Goal: Task Accomplishment & Management: Manage account settings

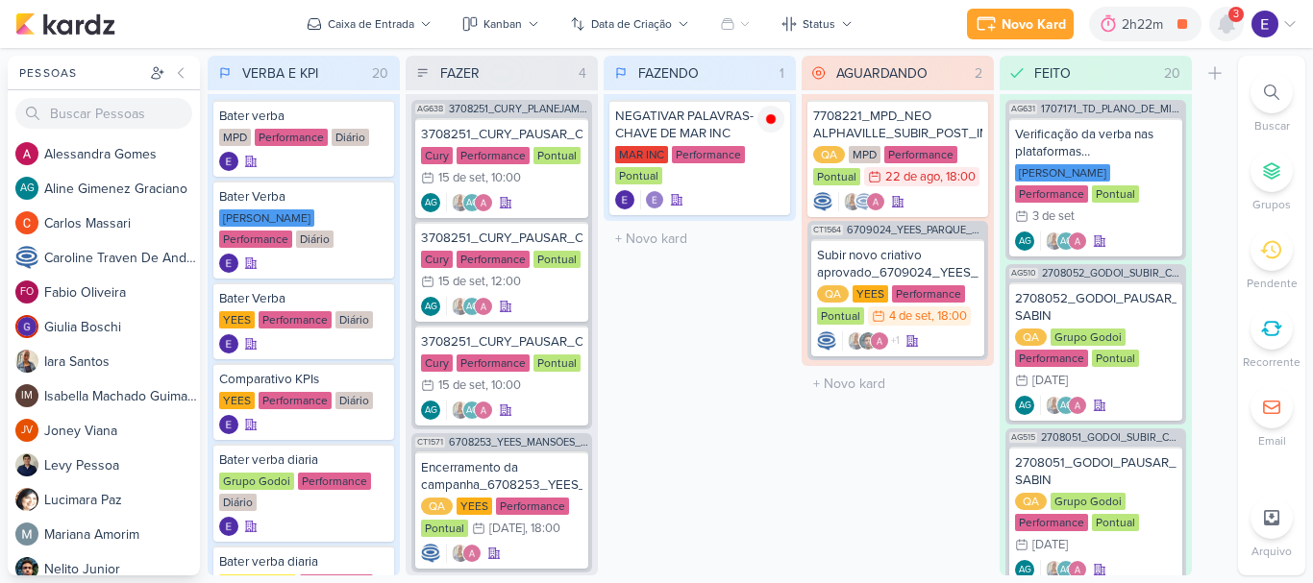
scroll to position [1521, 0]
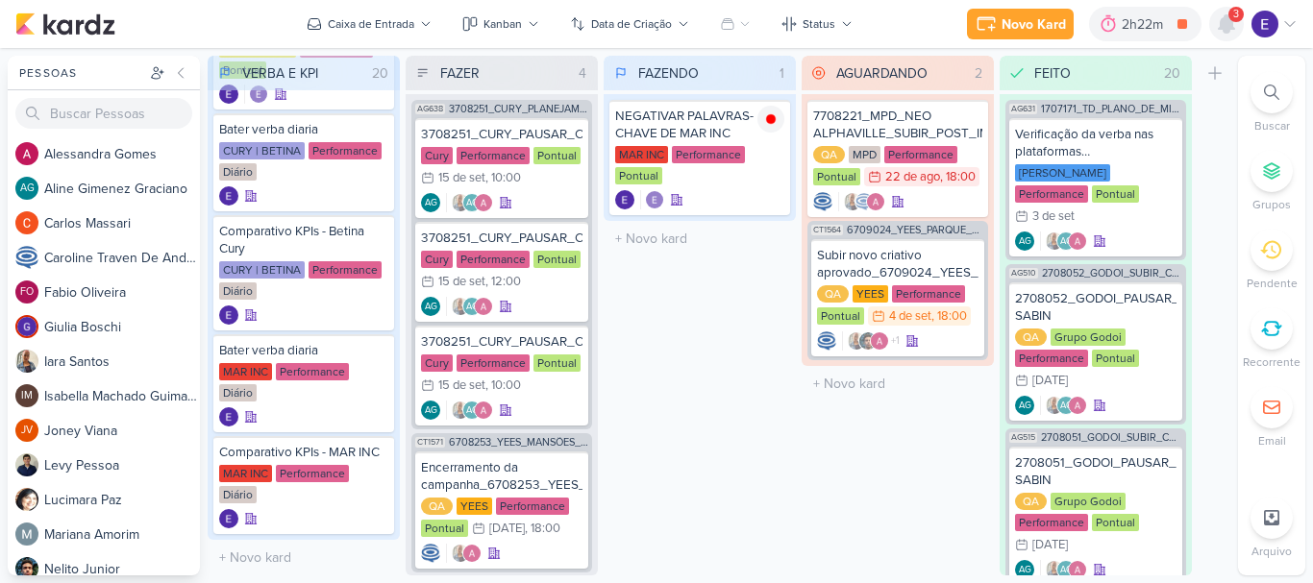
click at [1227, 20] on icon at bounding box center [1226, 23] width 15 height 17
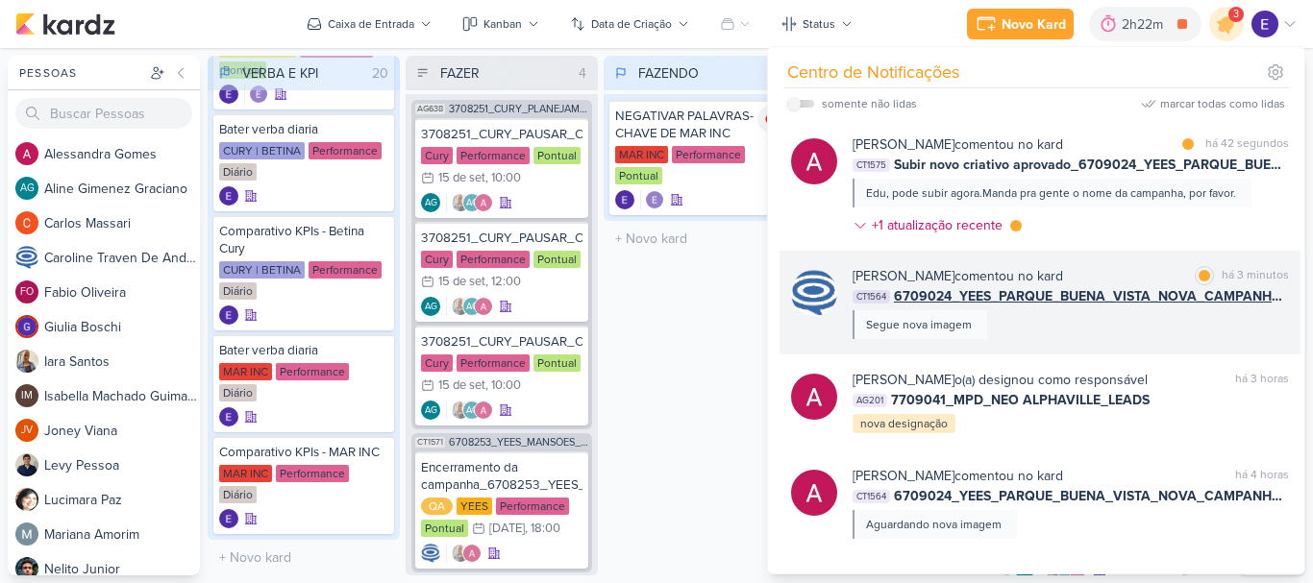
click at [1234, 310] on div "[PERSON_NAME] comentou no kard marcar como lida há 3 minutos CT1564 6709024_YEE…" at bounding box center [1071, 302] width 436 height 73
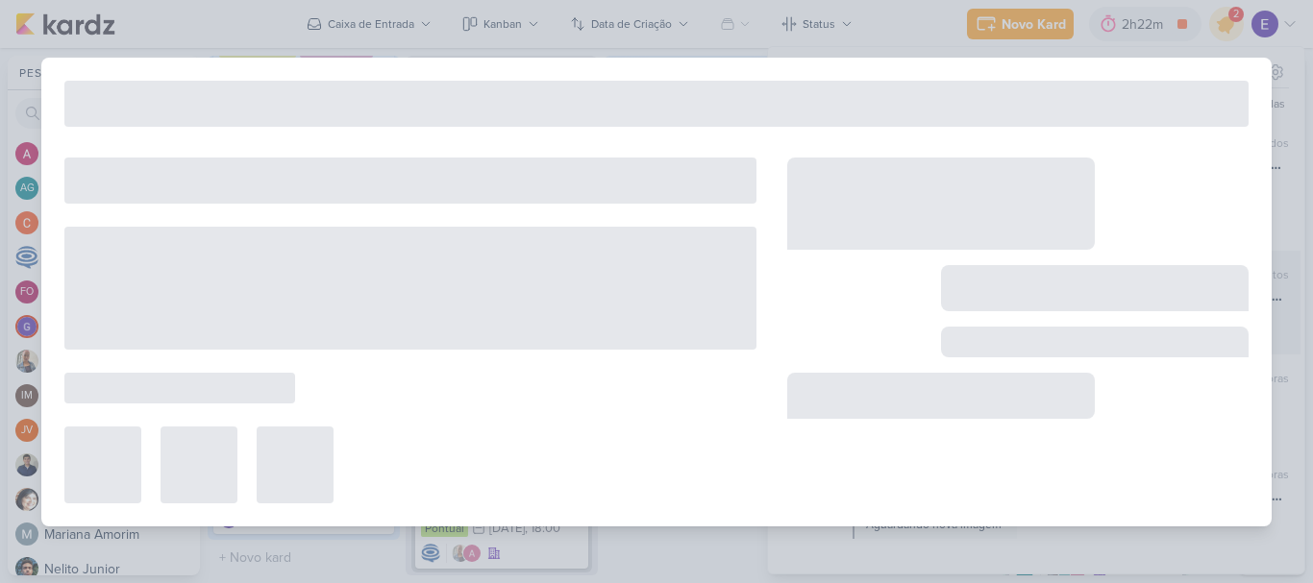
type input "6709024_YEES_PARQUE_BUENA_VISTA_NOVA_CAMPANHA_TEASER_META"
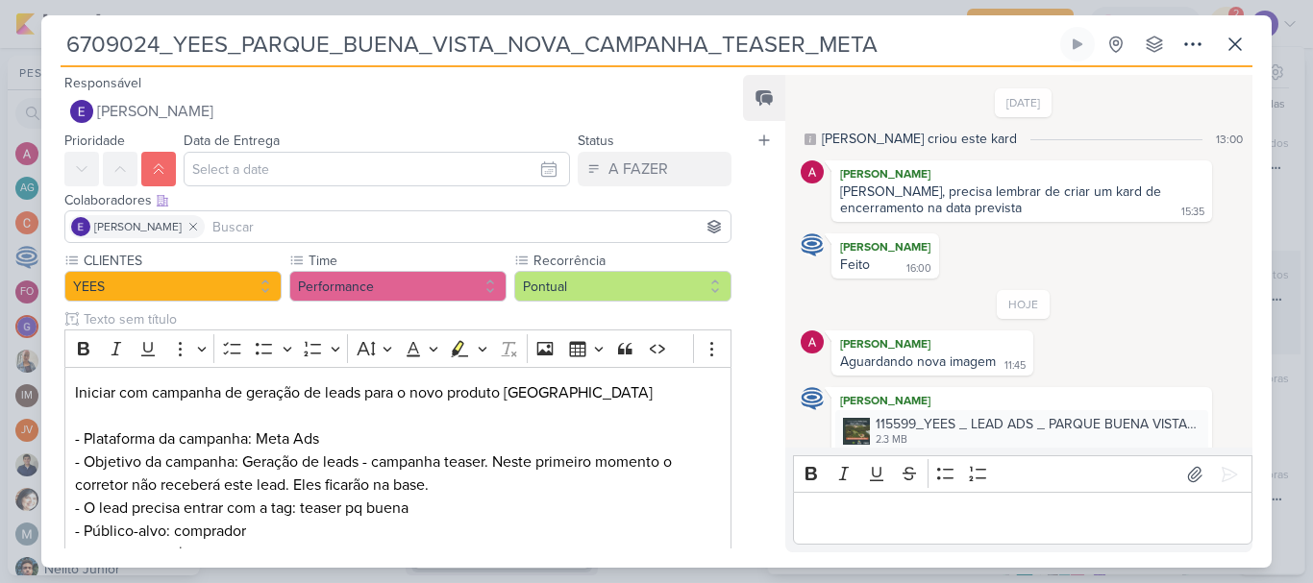
scroll to position [37, 0]
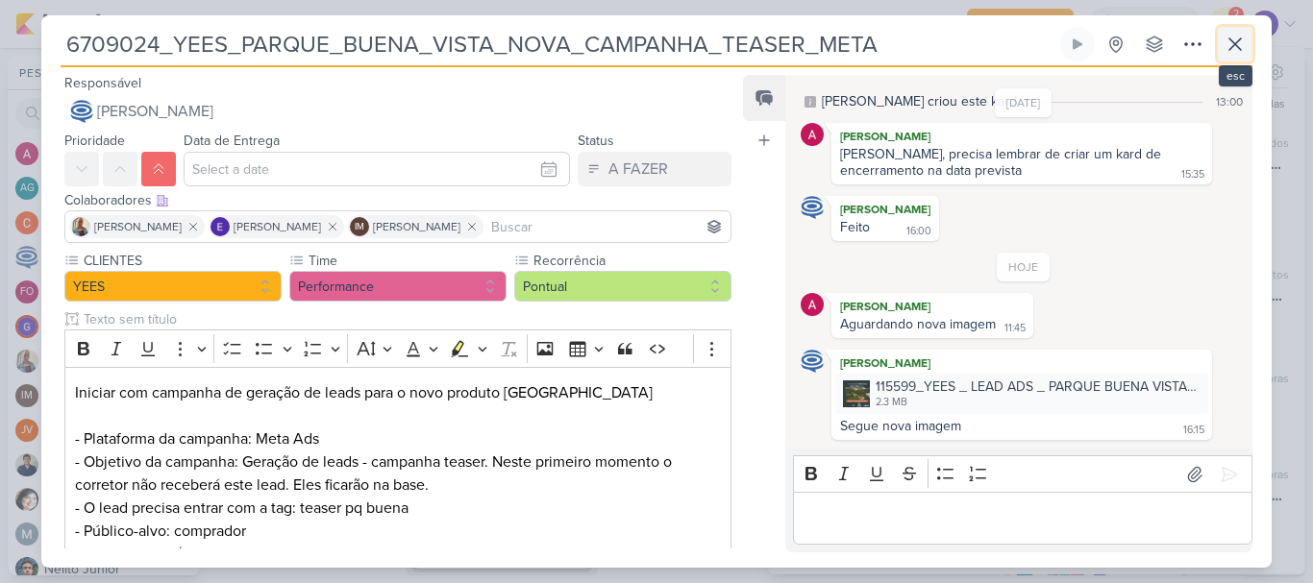
click at [1247, 39] on button at bounding box center [1235, 44] width 35 height 35
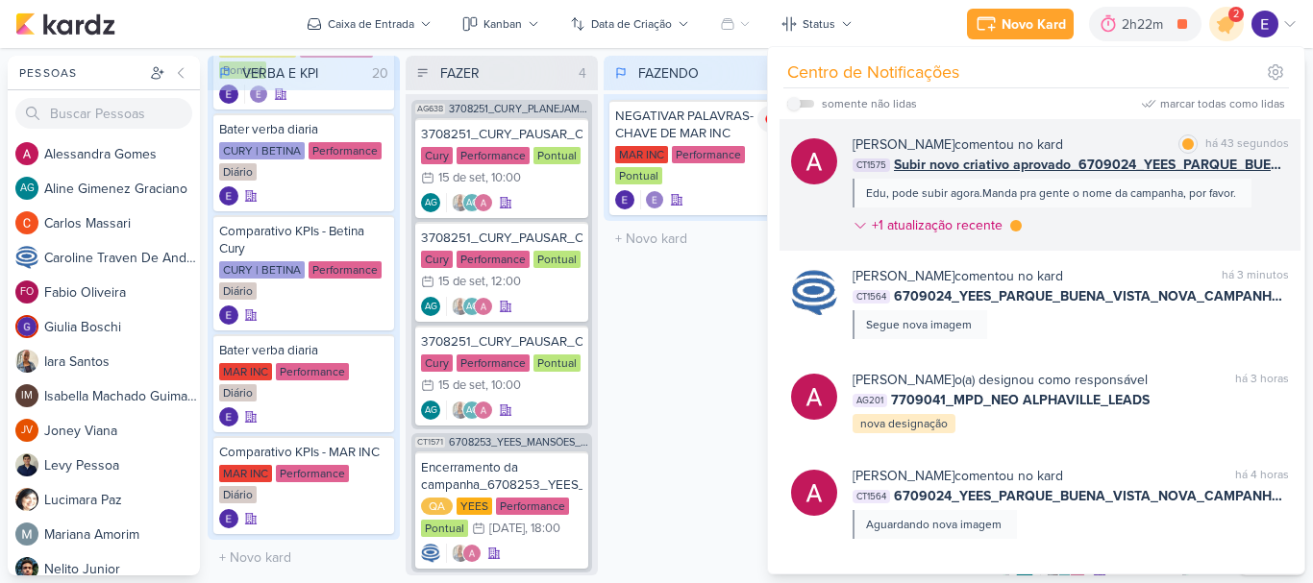
click at [1230, 179] on div "Edu, pode subir agora.Manda pra gente o nome da campanha, por favor." at bounding box center [1052, 193] width 399 height 29
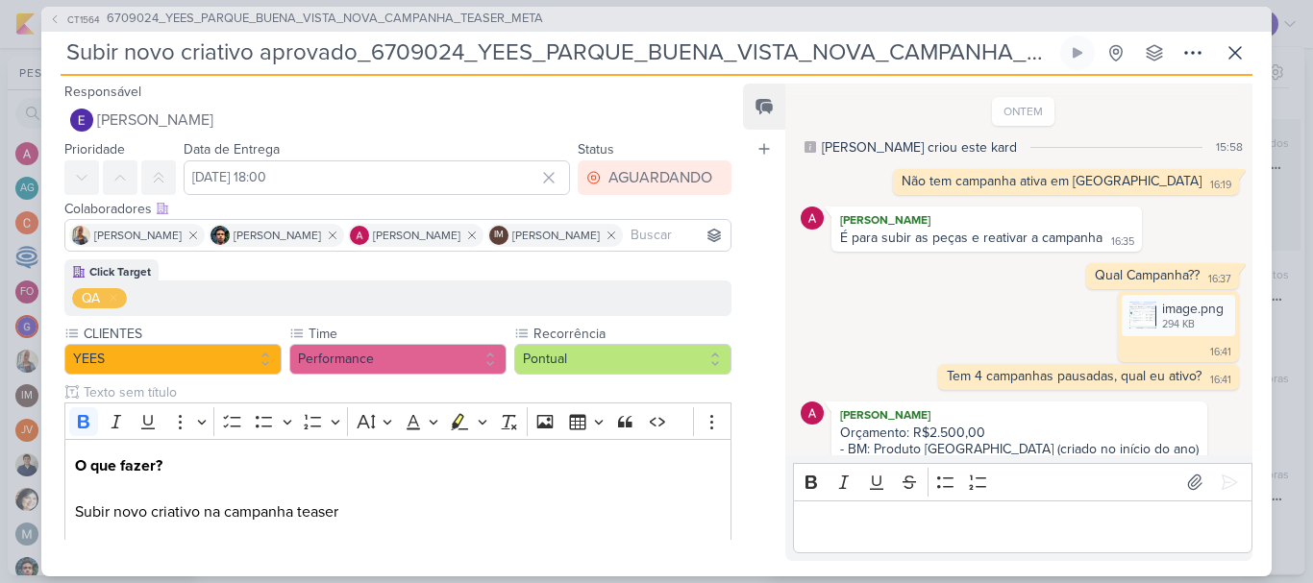
scroll to position [665, 0]
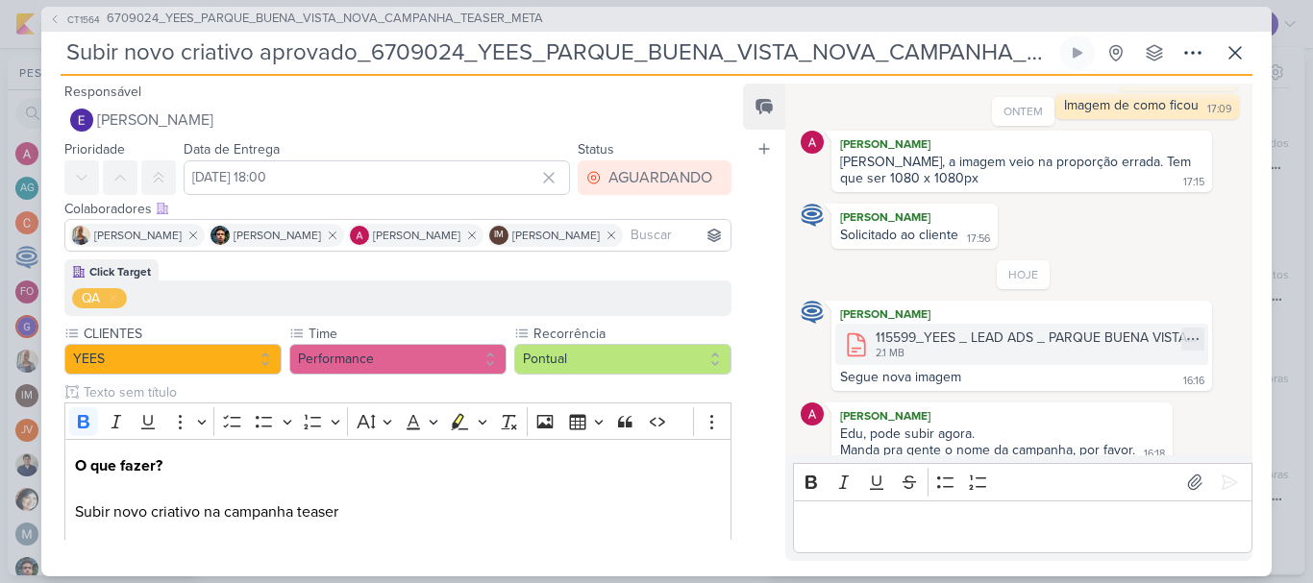
click at [957, 346] on div "2.1 MB" at bounding box center [1036, 353] width 321 height 15
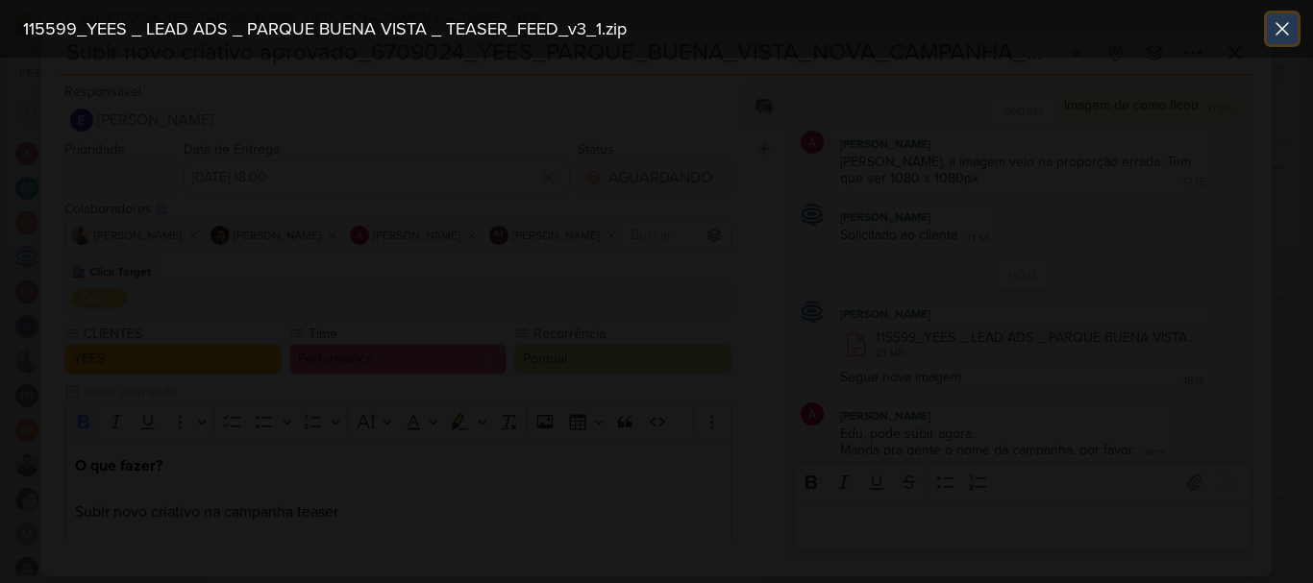
click at [1293, 22] on icon at bounding box center [1282, 28] width 23 height 23
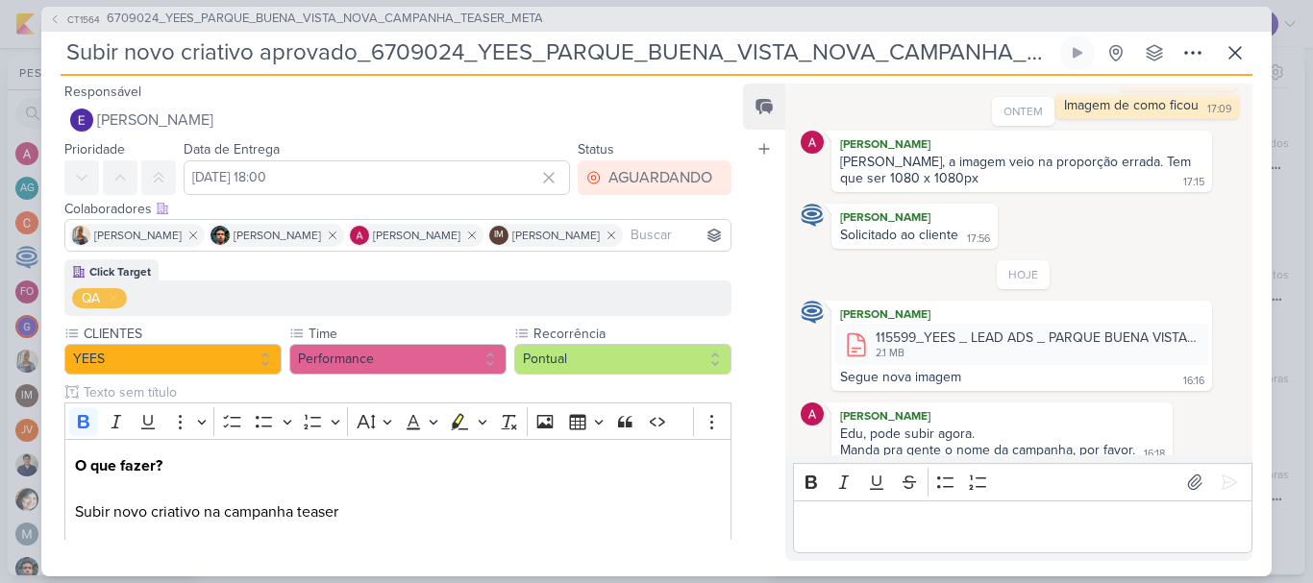
click at [971, 525] on p "Editor editing area: main" at bounding box center [1022, 526] width 439 height 23
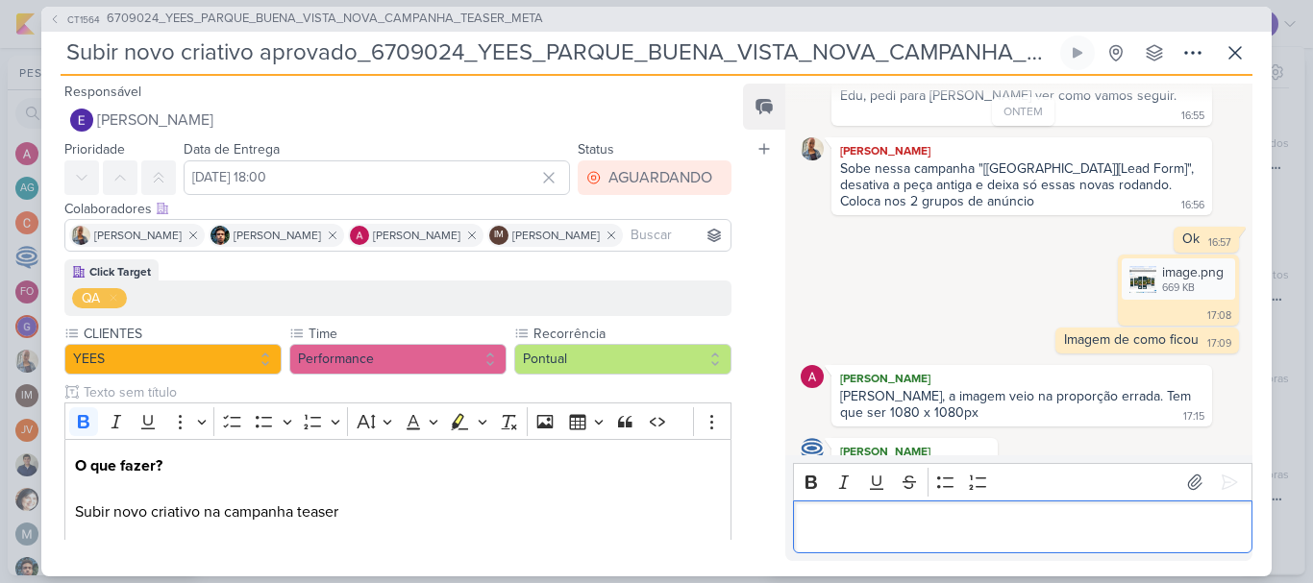
scroll to position [335, 0]
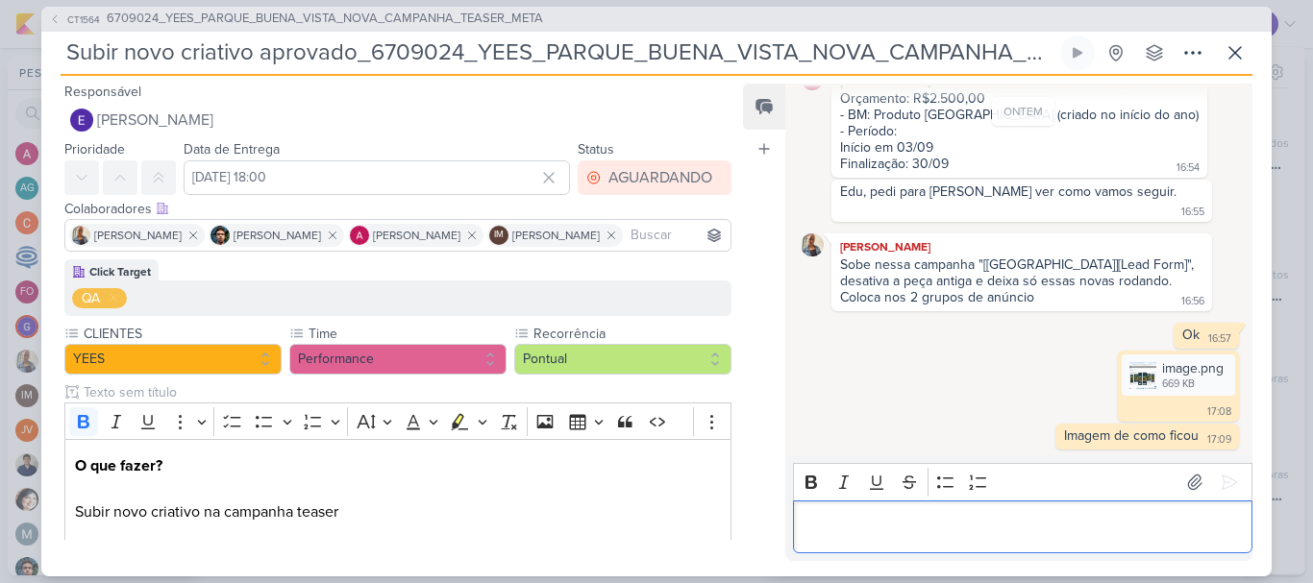
click at [1190, 237] on div "[PERSON_NAME]" at bounding box center [1021, 246] width 373 height 19
click at [1238, 44] on icon at bounding box center [1235, 52] width 23 height 23
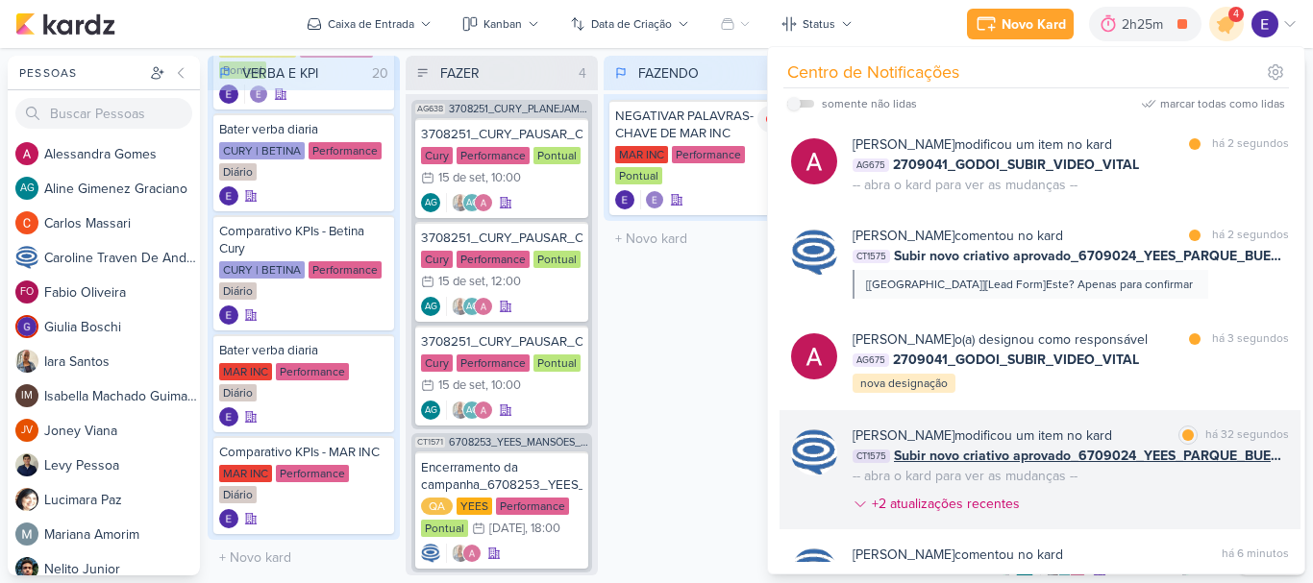
click at [1205, 512] on div "[PERSON_NAME] modificou um item no kard marcar como lida há 32 segundos CT1575 …" at bounding box center [1071, 474] width 436 height 96
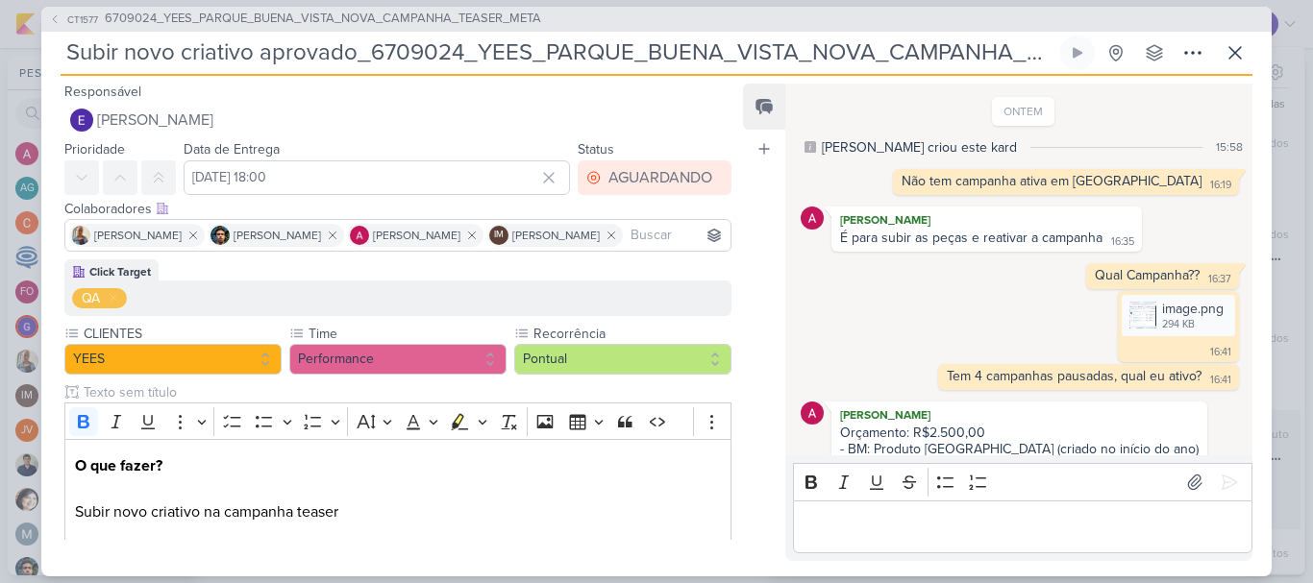
scroll to position [792, 0]
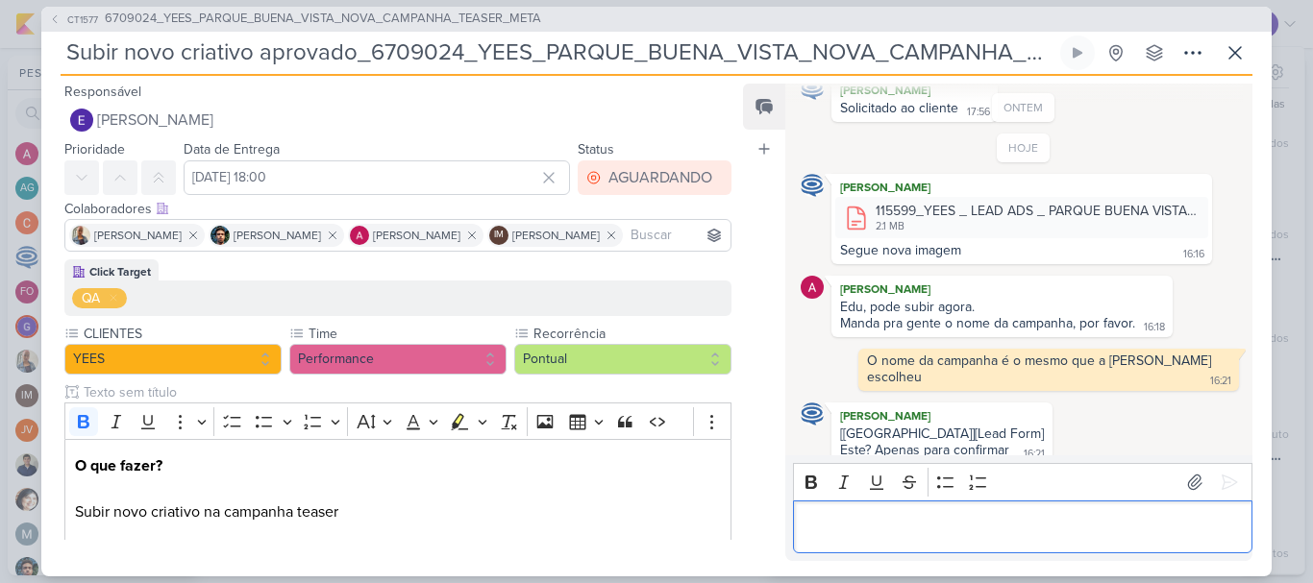
click at [1089, 523] on p "Editor editing area: main" at bounding box center [1022, 526] width 439 height 23
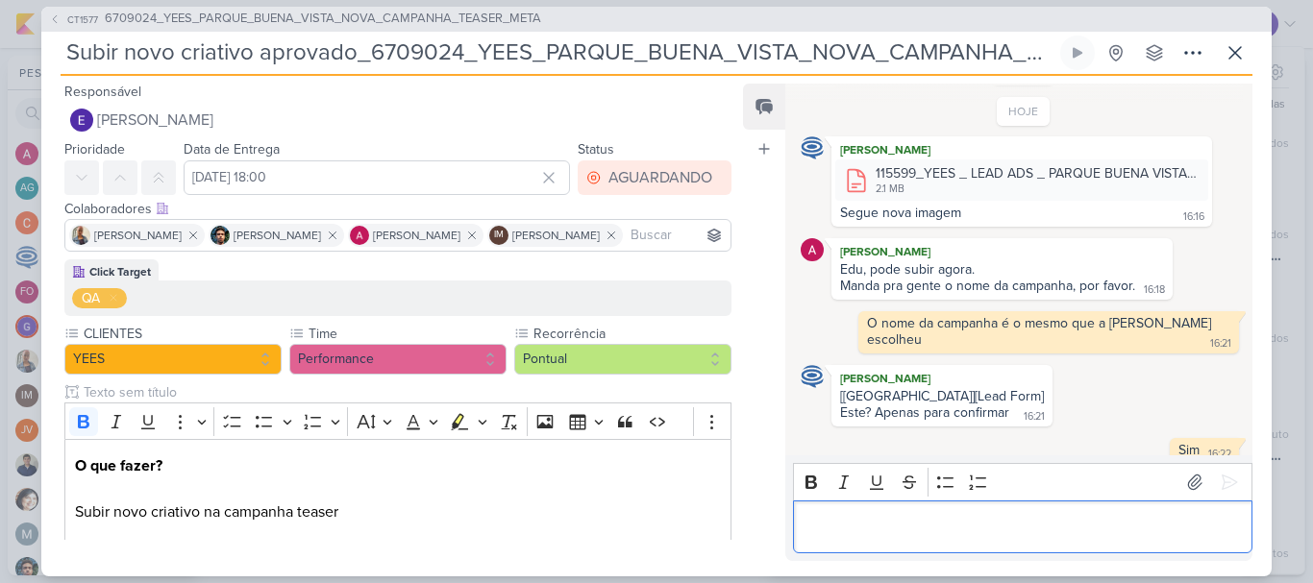
click at [1089, 523] on p "Editor editing area: main" at bounding box center [1022, 526] width 439 height 23
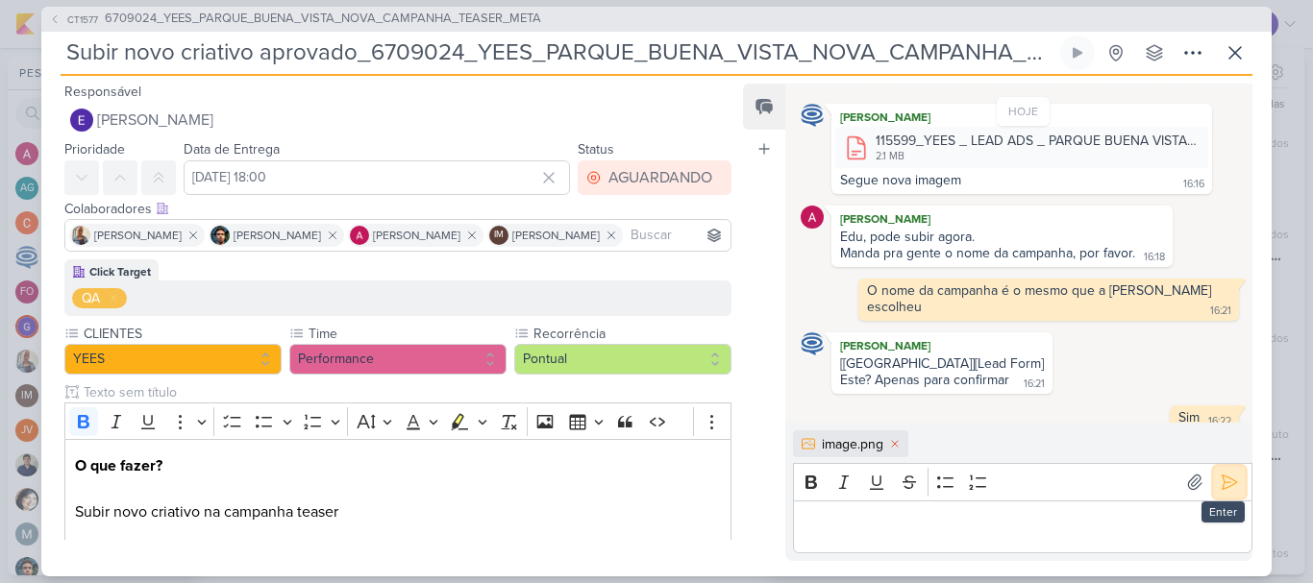
click at [1225, 484] on icon at bounding box center [1229, 482] width 19 height 19
click at [1136, 525] on p "Editor editing area: main" at bounding box center [1022, 526] width 439 height 23
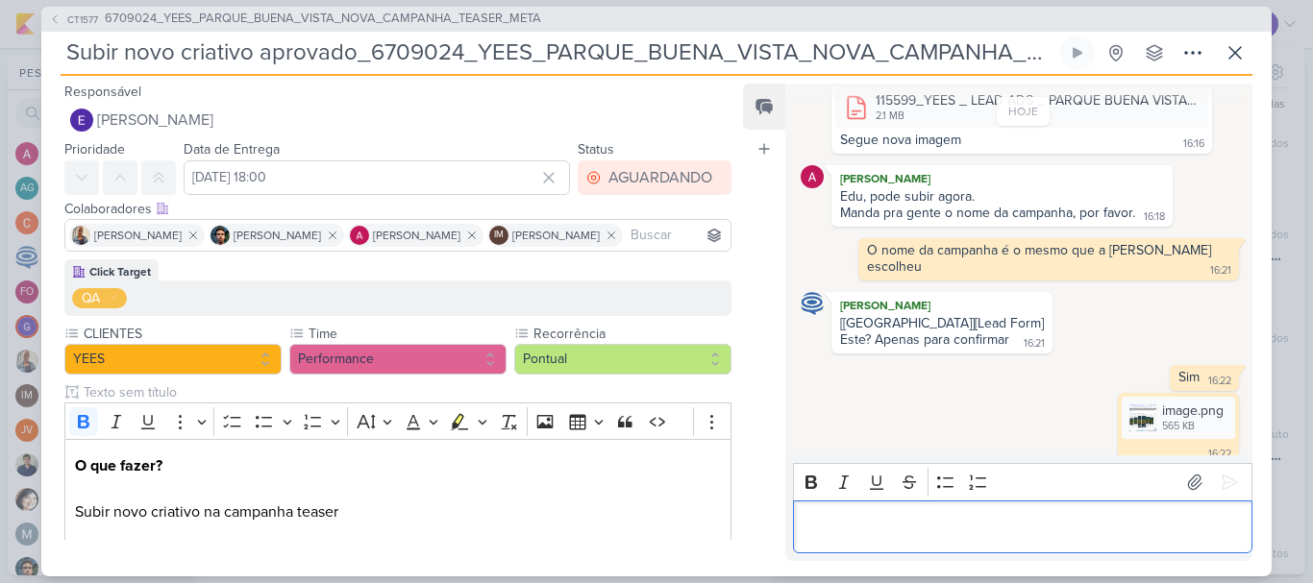
scroll to position [931, 0]
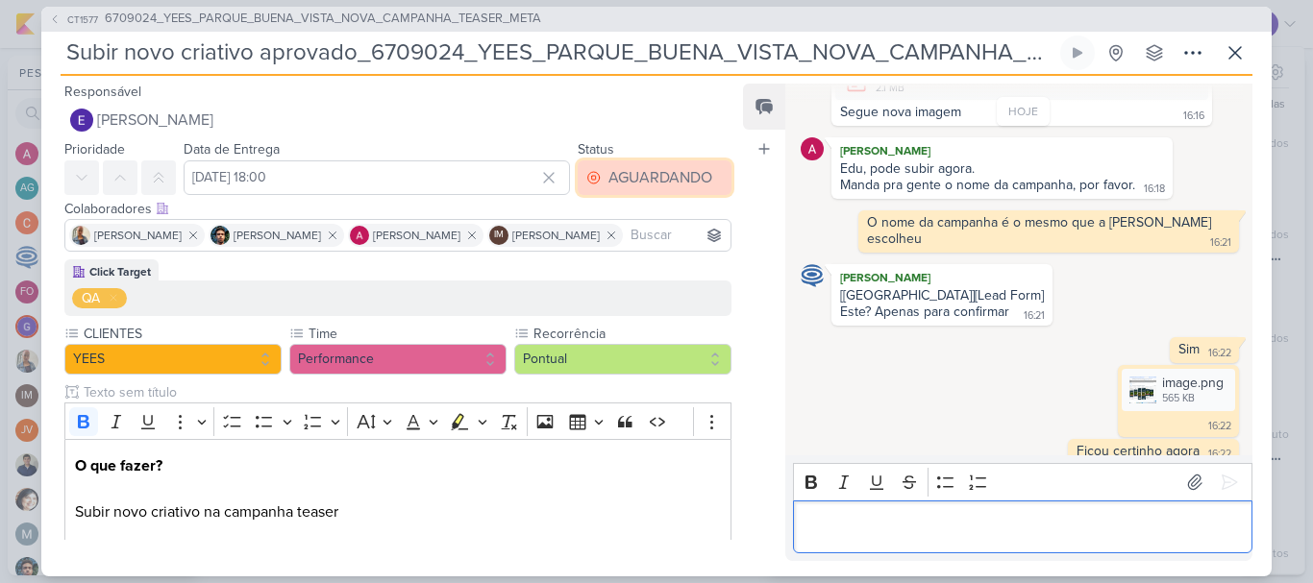
click at [617, 180] on div "AGUARDANDO" at bounding box center [660, 177] width 104 height 23
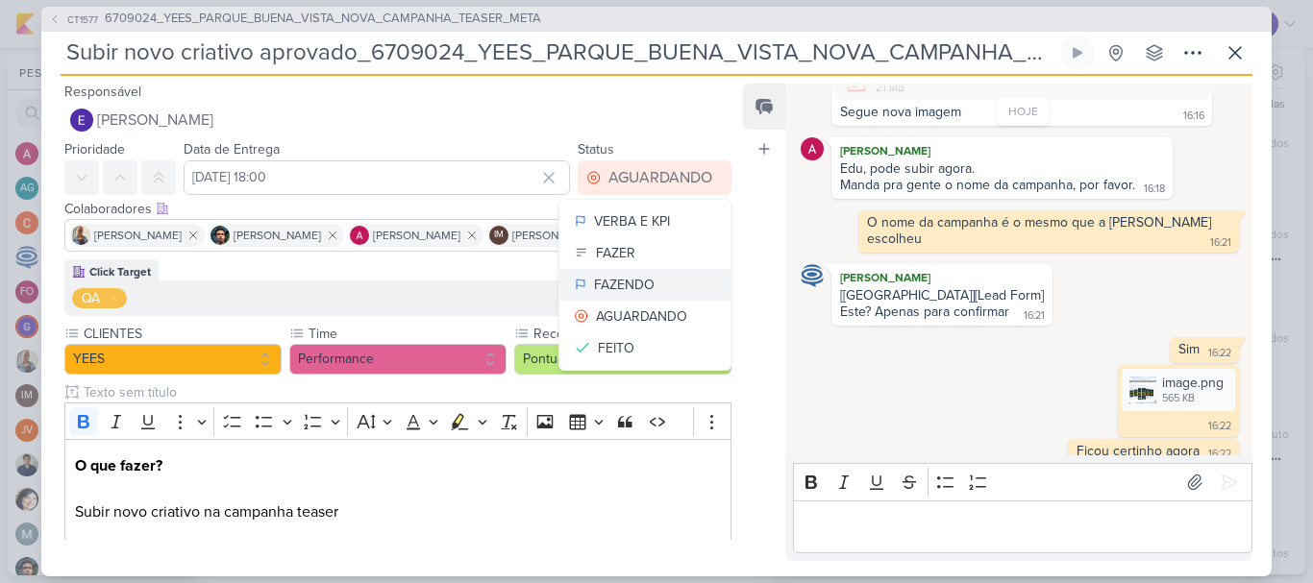
click at [631, 280] on div "FAZENDO" at bounding box center [624, 285] width 61 height 20
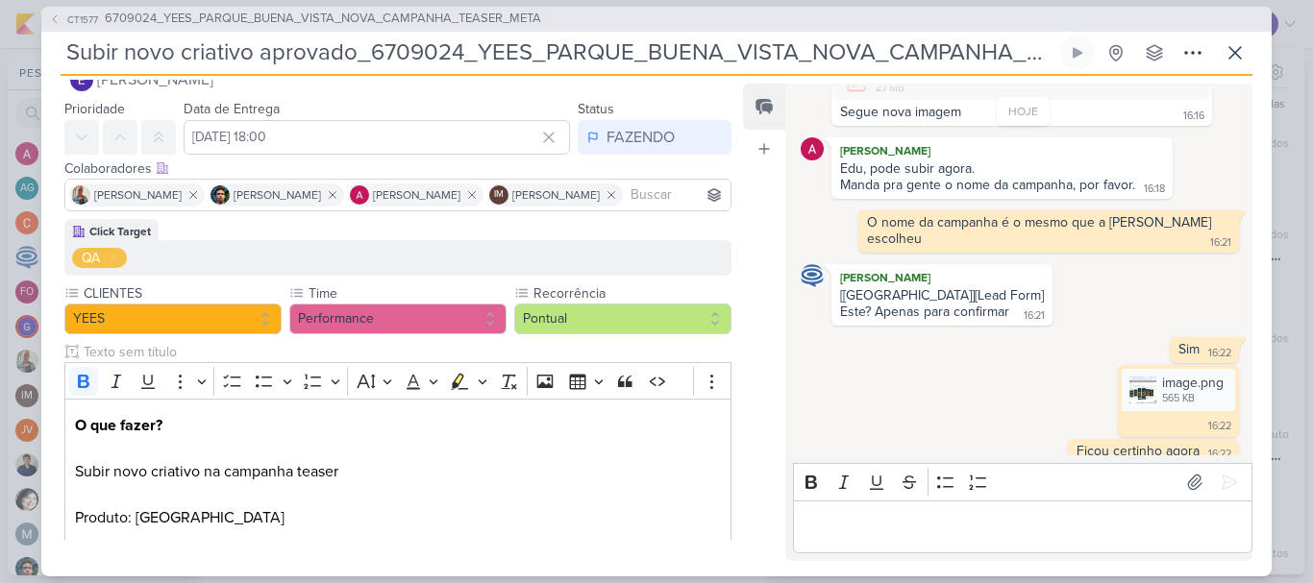
scroll to position [0, 0]
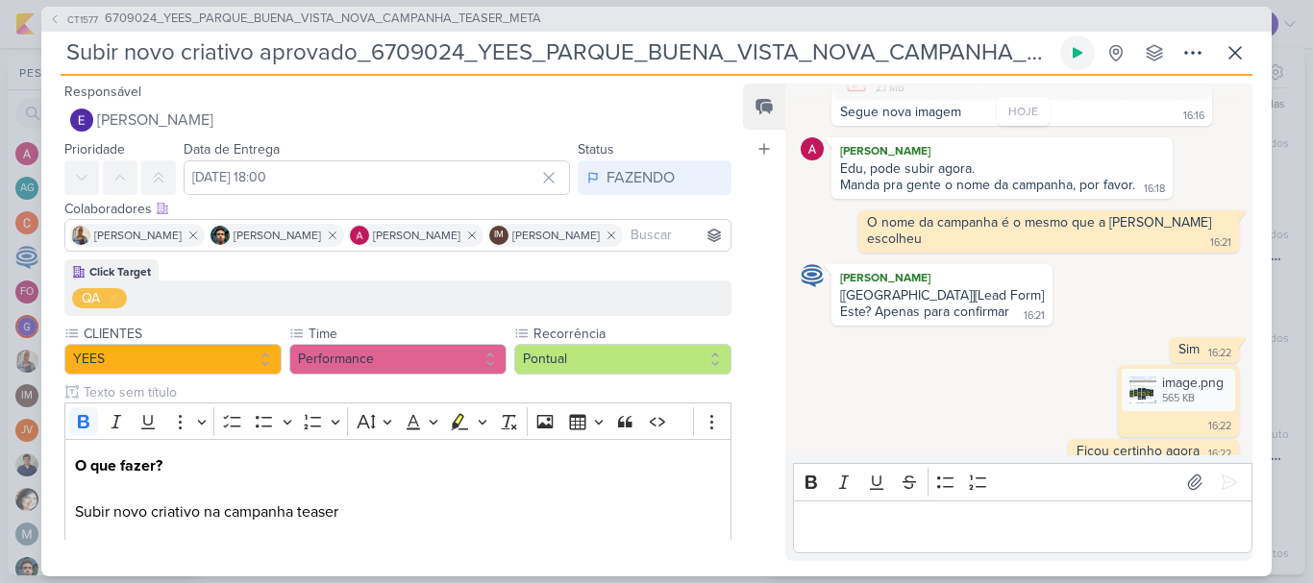
click at [1062, 52] on button at bounding box center [1077, 53] width 35 height 35
click at [1229, 53] on icon at bounding box center [1235, 52] width 23 height 23
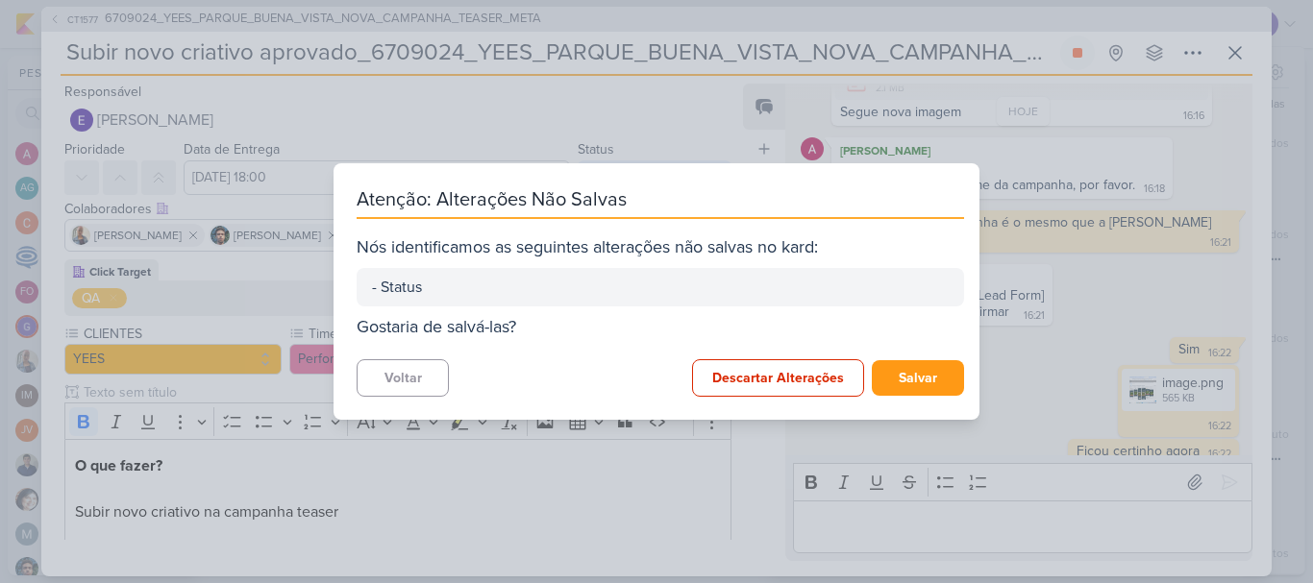
click at [1044, 281] on div "Atenção: Alterações Não Salvas Nós identificamos as seguintes alterações não sa…" at bounding box center [656, 291] width 1313 height 583
click at [1078, 285] on div "Atenção: Alterações Não Salvas Nós identificamos as seguintes alterações não sa…" at bounding box center [656, 291] width 1313 height 583
click at [431, 383] on button "Voltar" at bounding box center [403, 378] width 92 height 37
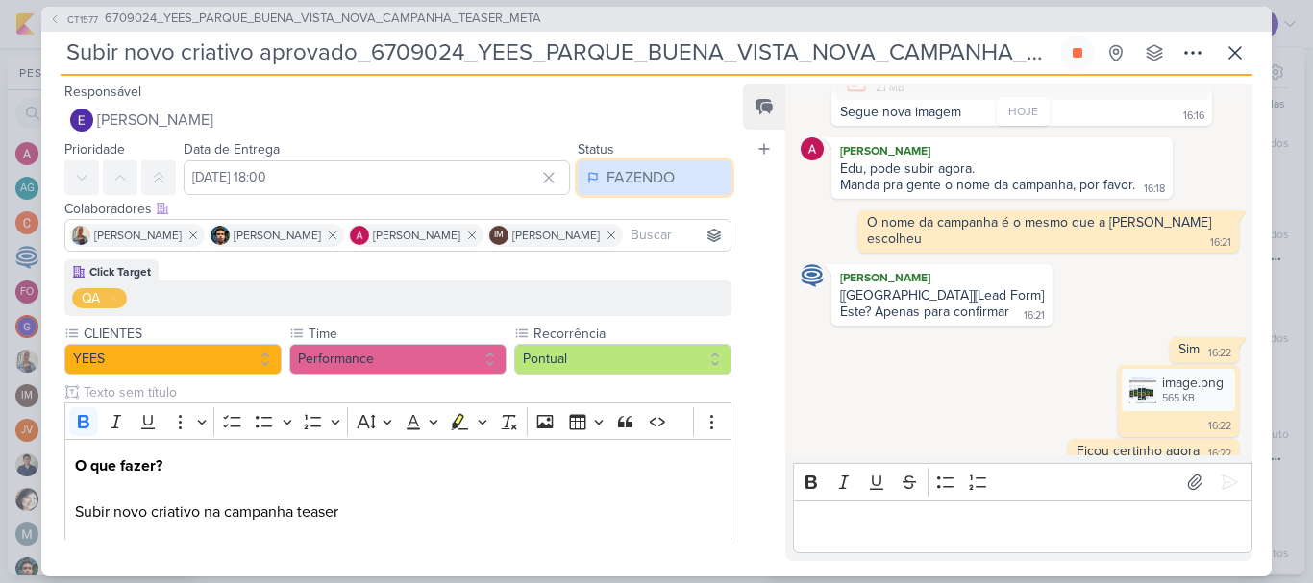
click at [661, 164] on button "FAZENDO" at bounding box center [655, 178] width 154 height 35
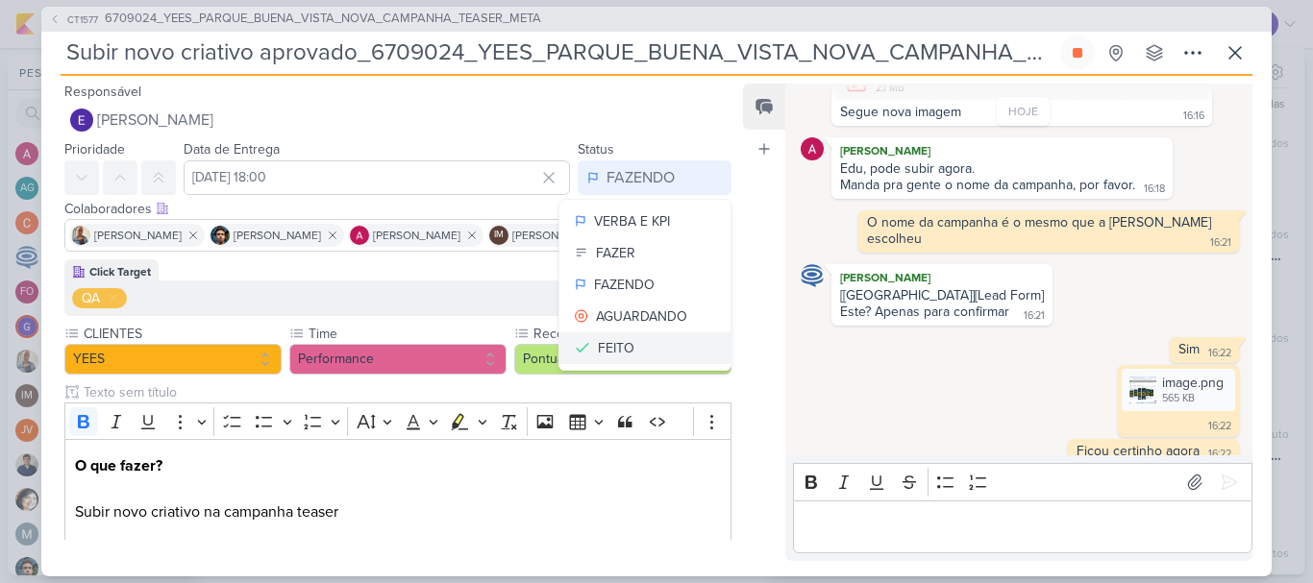
click at [632, 335] on button "FEITO" at bounding box center [644, 349] width 171 height 32
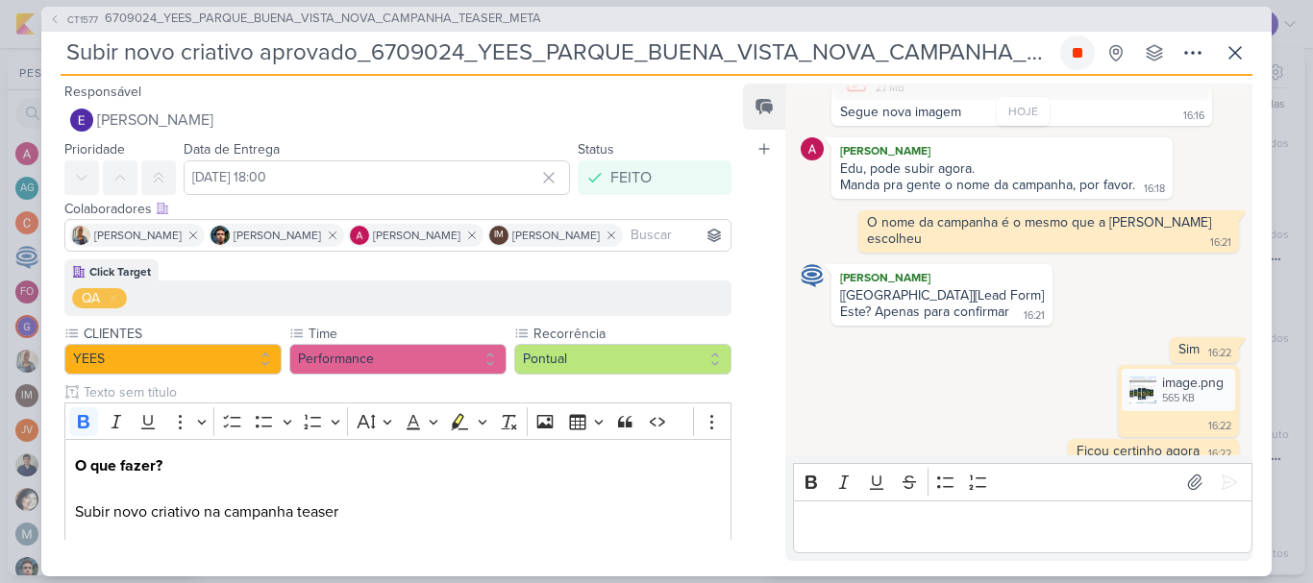
click at [1075, 55] on icon at bounding box center [1078, 53] width 10 height 10
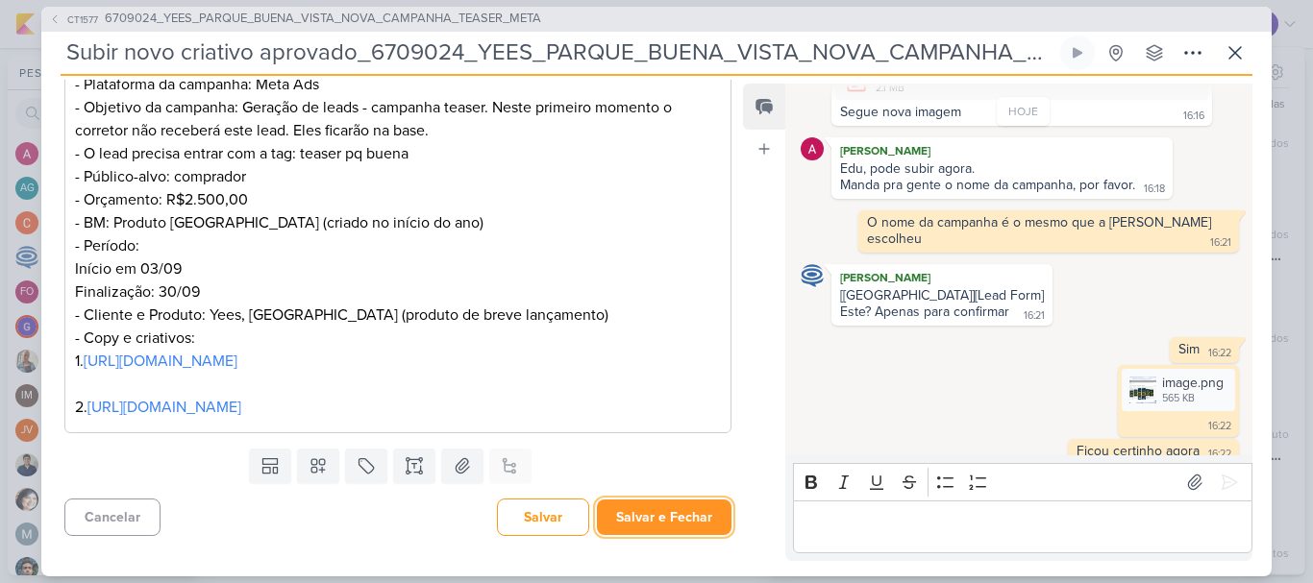
click at [673, 507] on button "Salvar e Fechar" at bounding box center [664, 518] width 135 height 36
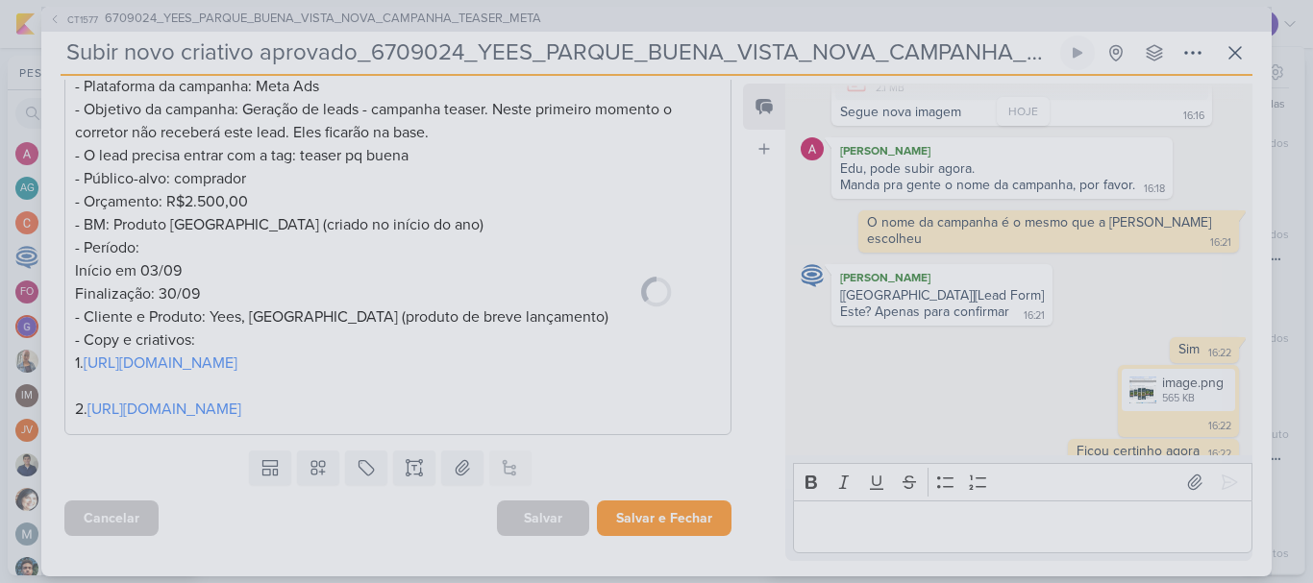
scroll to position [564, 0]
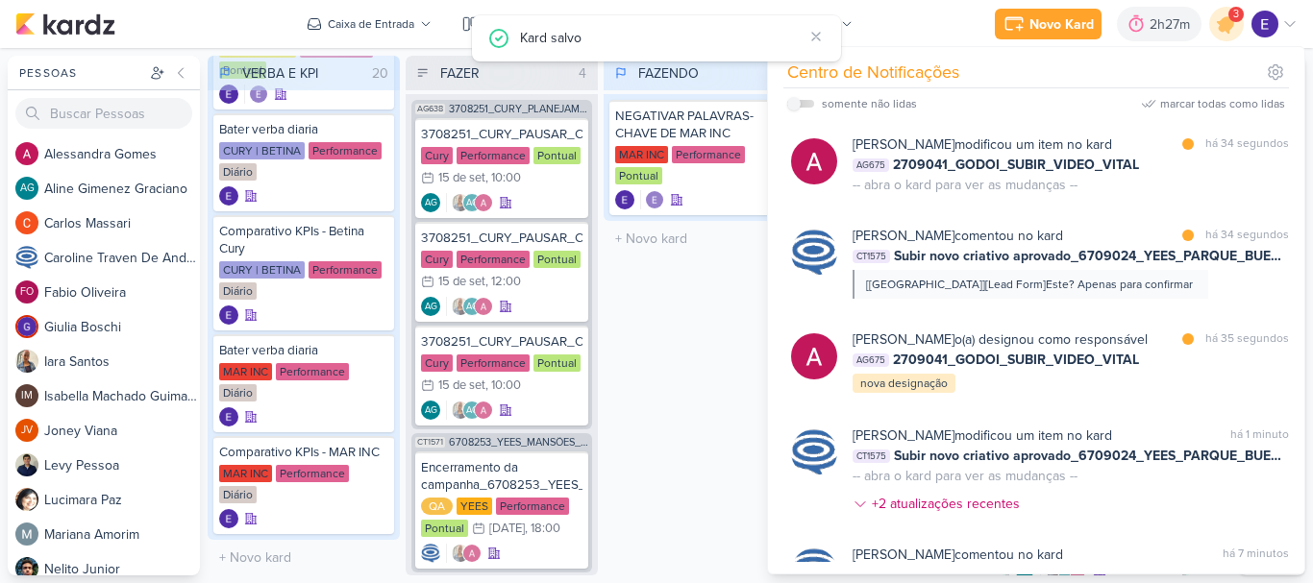
click at [674, 456] on div "FAZENDO 1 Mover Para Esquerda Mover Para Direita [GEOGRAPHIC_DATA] NEGATIVAR PA…" at bounding box center [700, 316] width 192 height 520
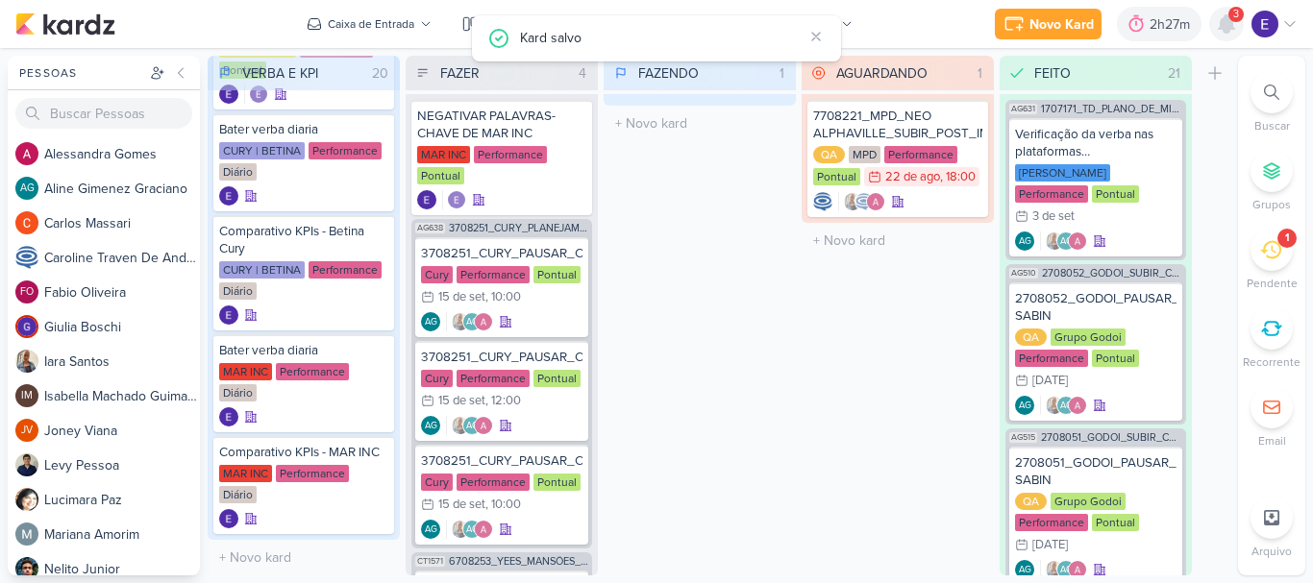
click at [1226, 21] on icon at bounding box center [1226, 23] width 15 height 17
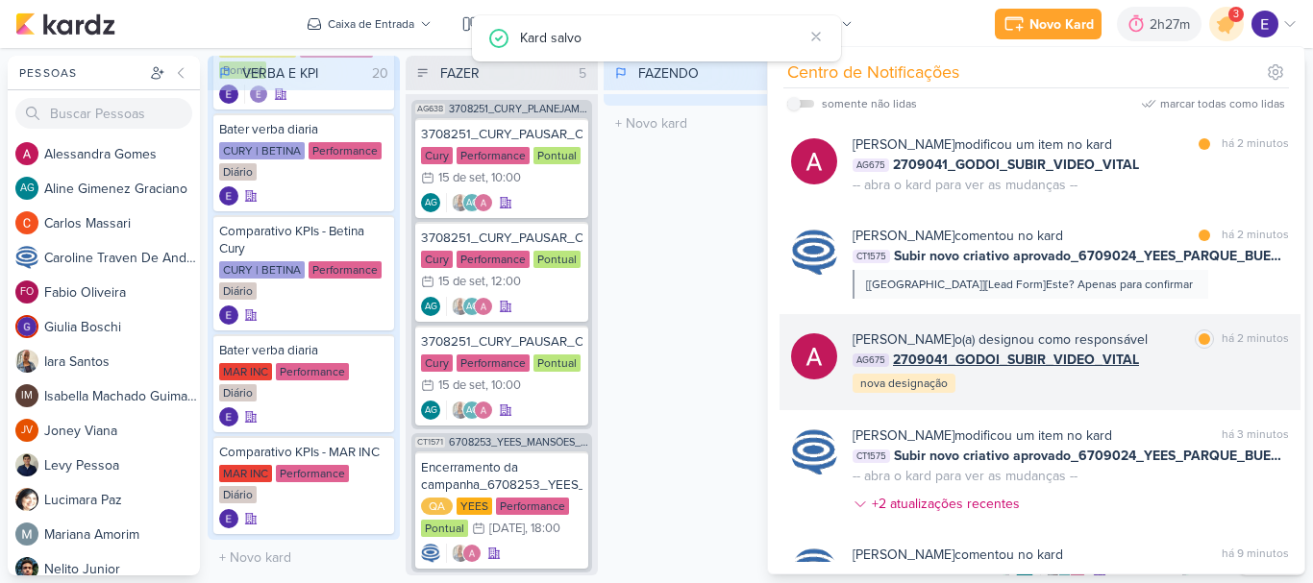
click at [1211, 347] on div "marcar como lida há 2 minutos" at bounding box center [1242, 340] width 94 height 20
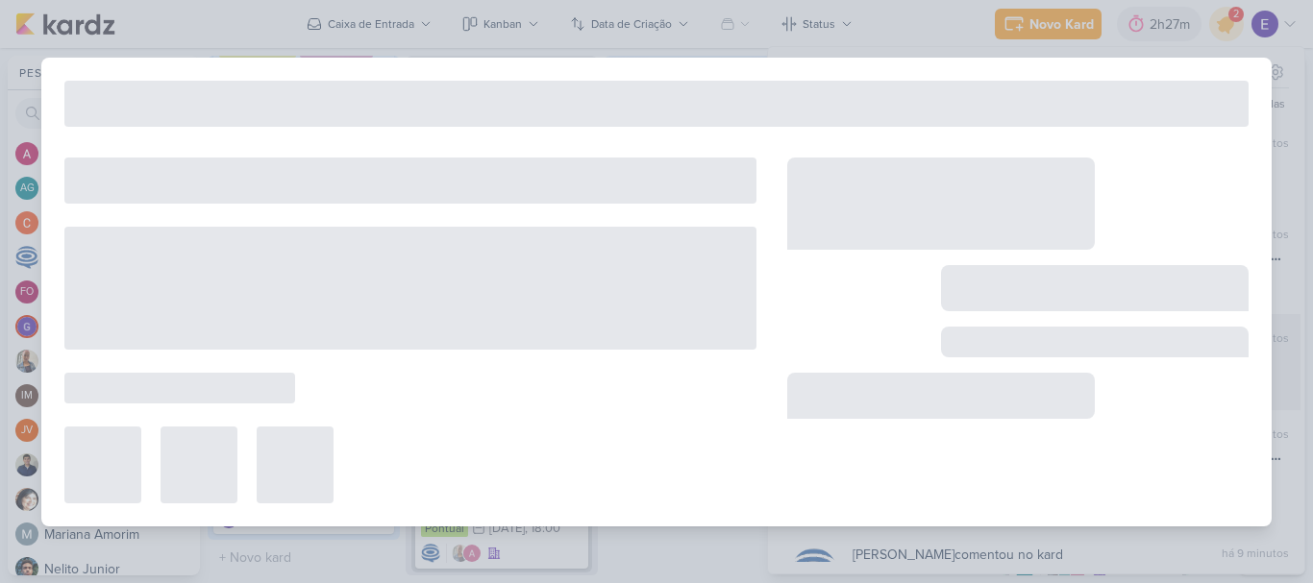
type input "2709041_GODOI_SUBIR_VIDEO_VITAL"
type input "8 de setembro de 2025 às 23:59"
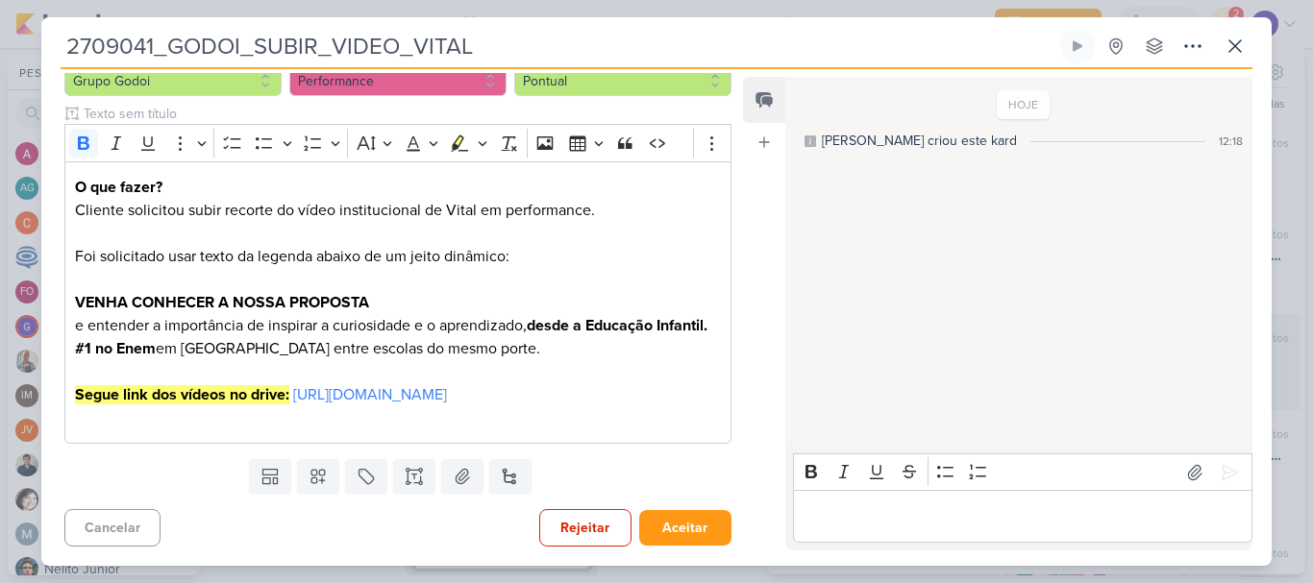
scroll to position [0, 0]
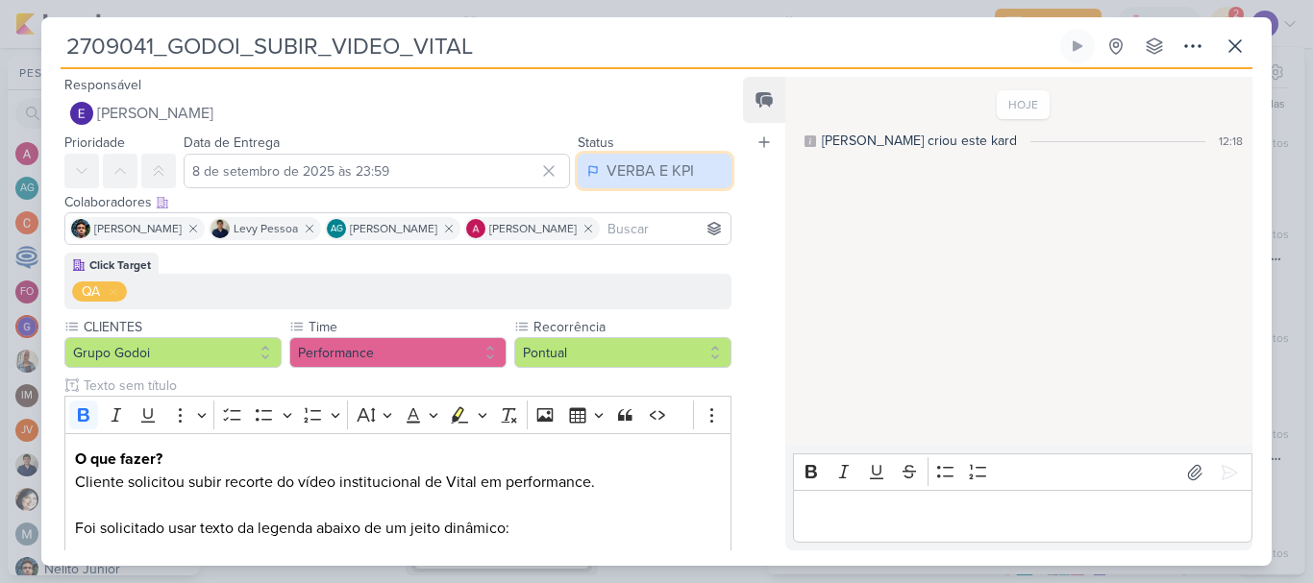
click at [610, 163] on div "VERBA E KPI" at bounding box center [650, 171] width 87 height 23
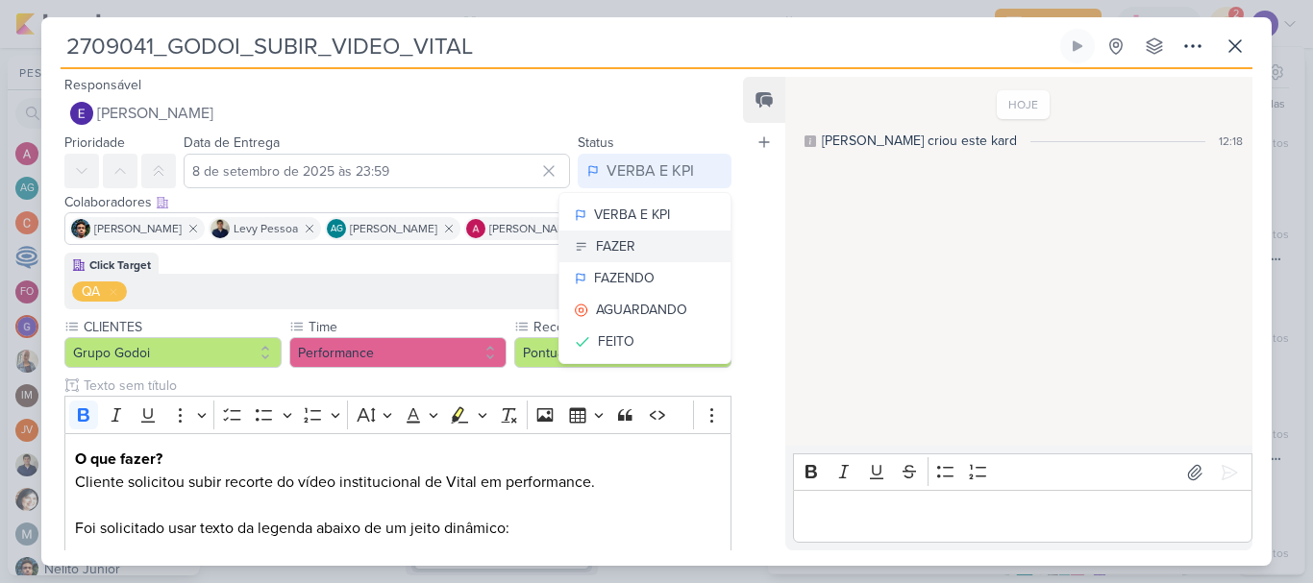
click at [634, 256] on button "FAZER" at bounding box center [644, 247] width 171 height 32
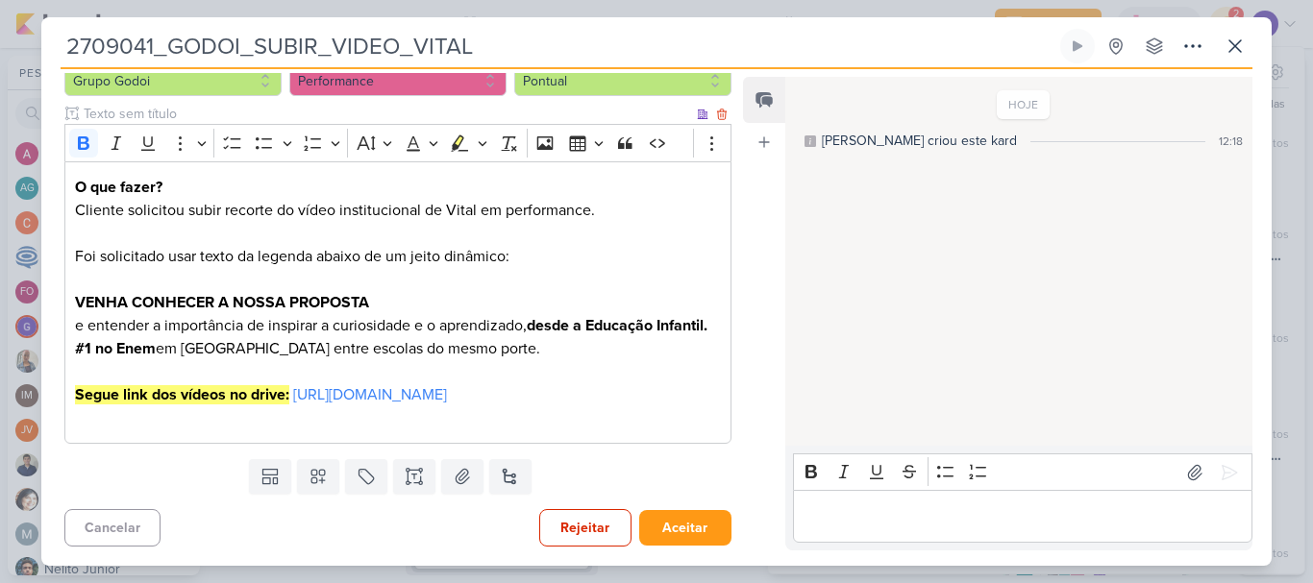
scroll to position [318, 0]
click at [683, 516] on button "Aceitar" at bounding box center [685, 528] width 92 height 36
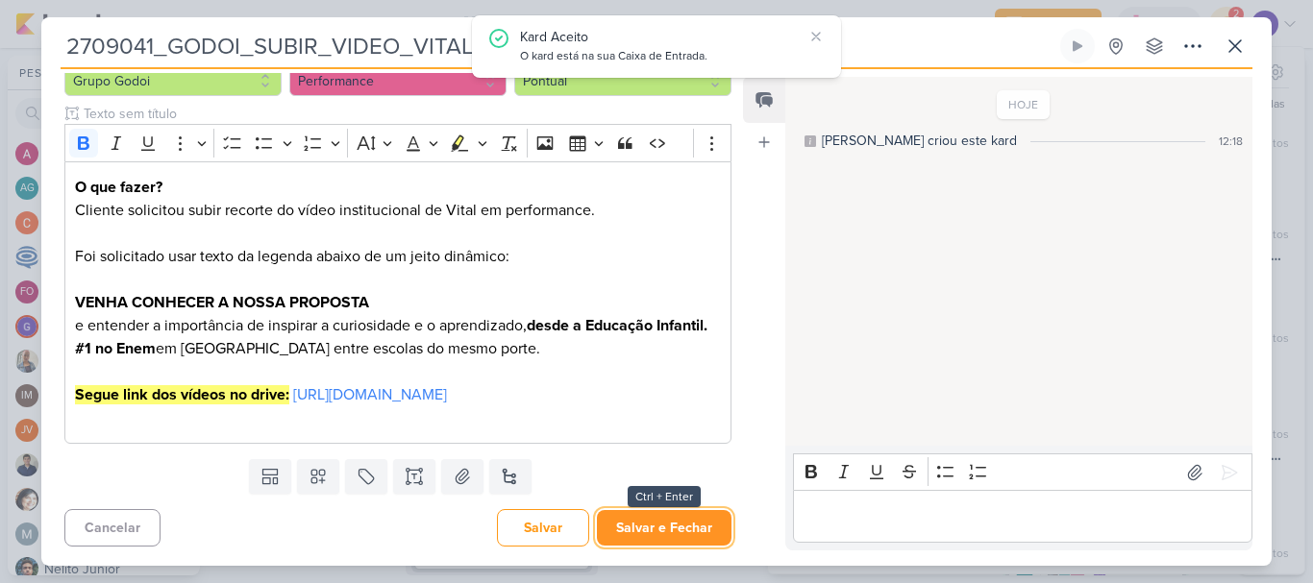
click at [686, 523] on button "Salvar e Fechar" at bounding box center [664, 528] width 135 height 36
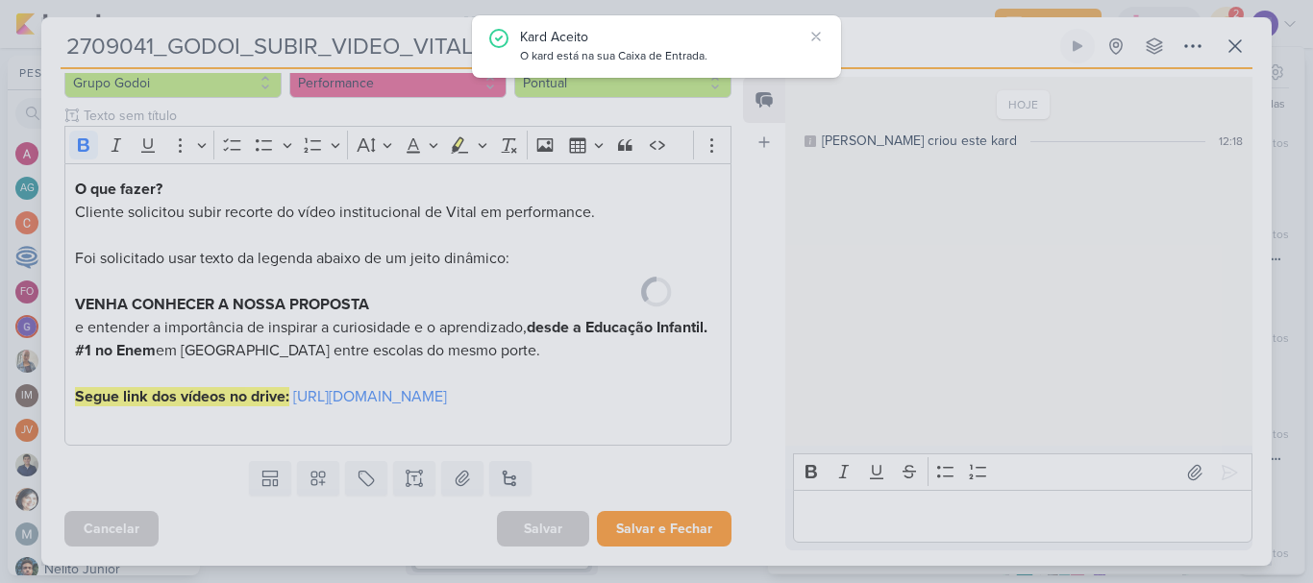
scroll to position [316, 0]
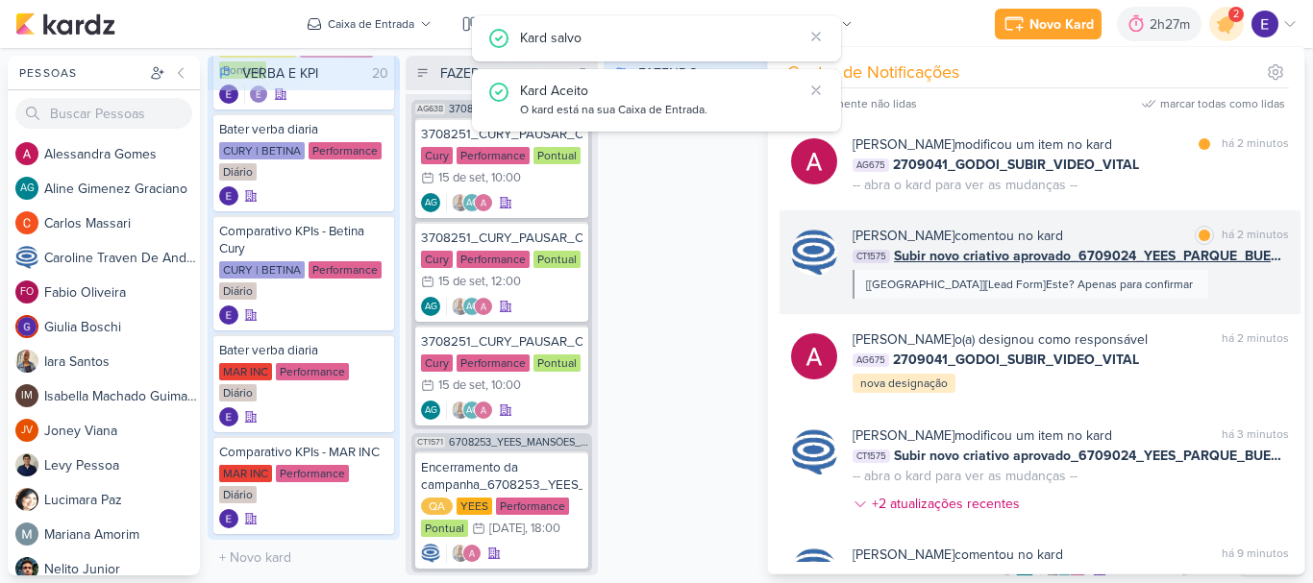
click at [1185, 291] on div "[[GEOGRAPHIC_DATA]][Lead Form]Este? Apenas para confirmar" at bounding box center [1031, 284] width 356 height 29
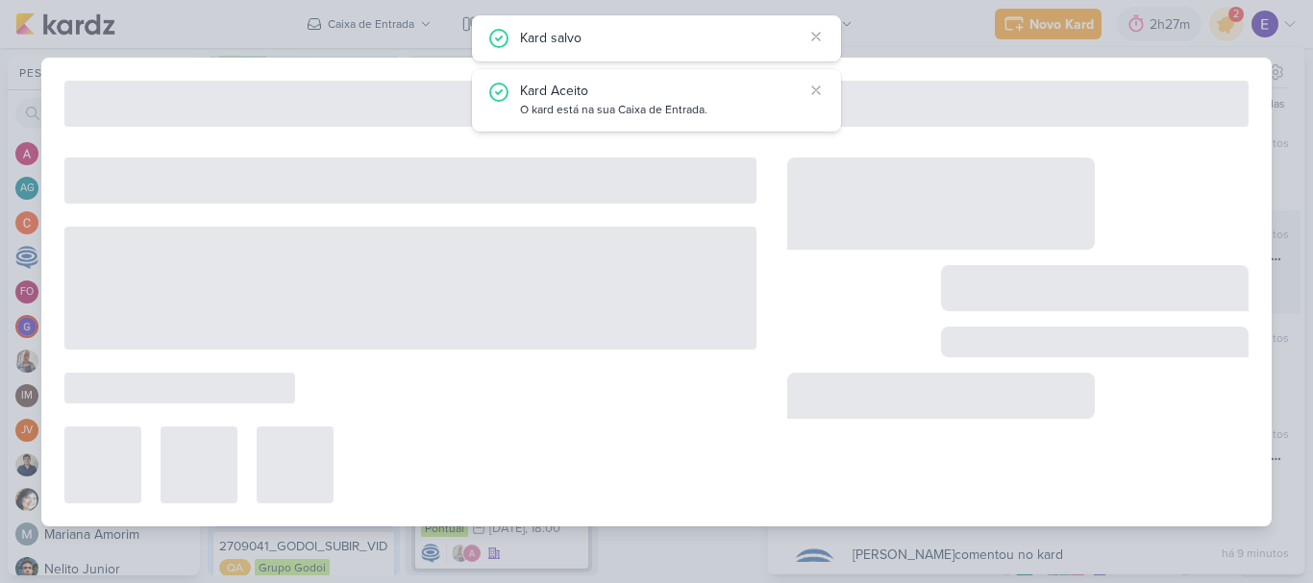
scroll to position [1640, 0]
type input "Subir novo criativo aprovado_6709024_YEES_PARQUE_BUENA_VISTA_NOVA_CAMPANHA_TEAS…"
type input "[DATE] 18:00"
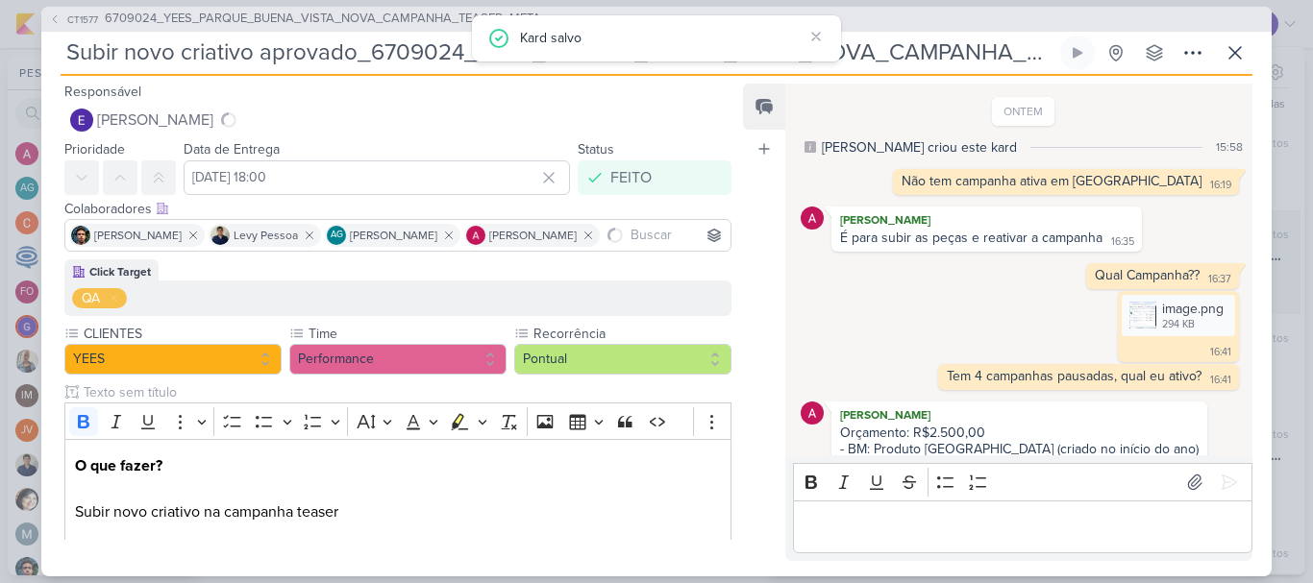
scroll to position [1521, 0]
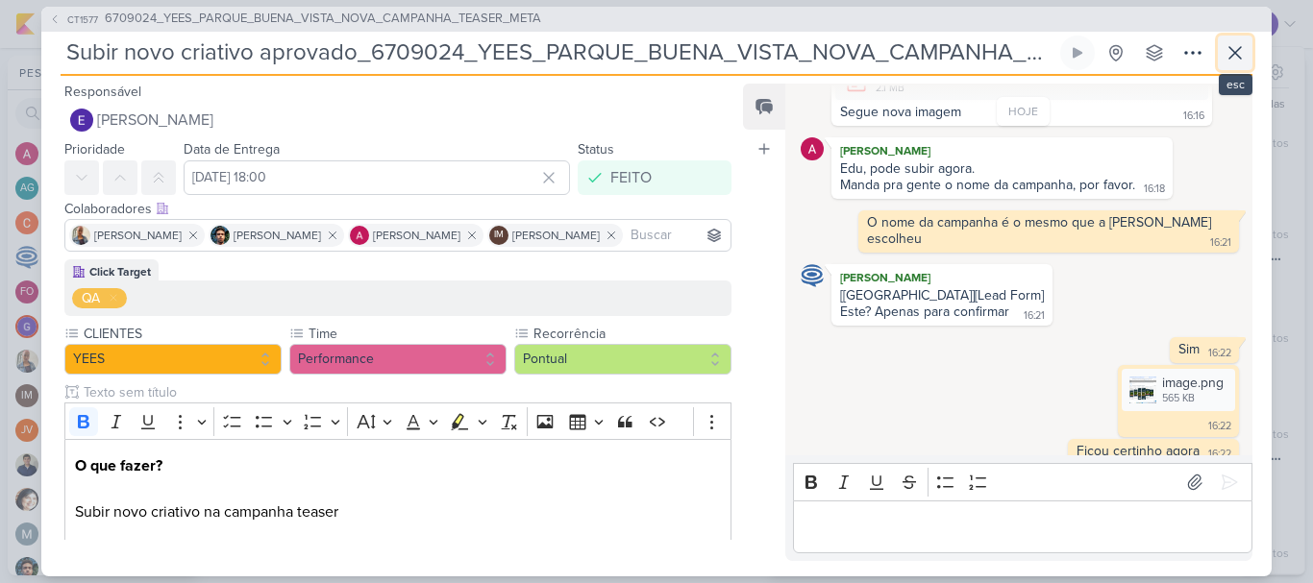
click at [1246, 52] on icon at bounding box center [1235, 52] width 23 height 23
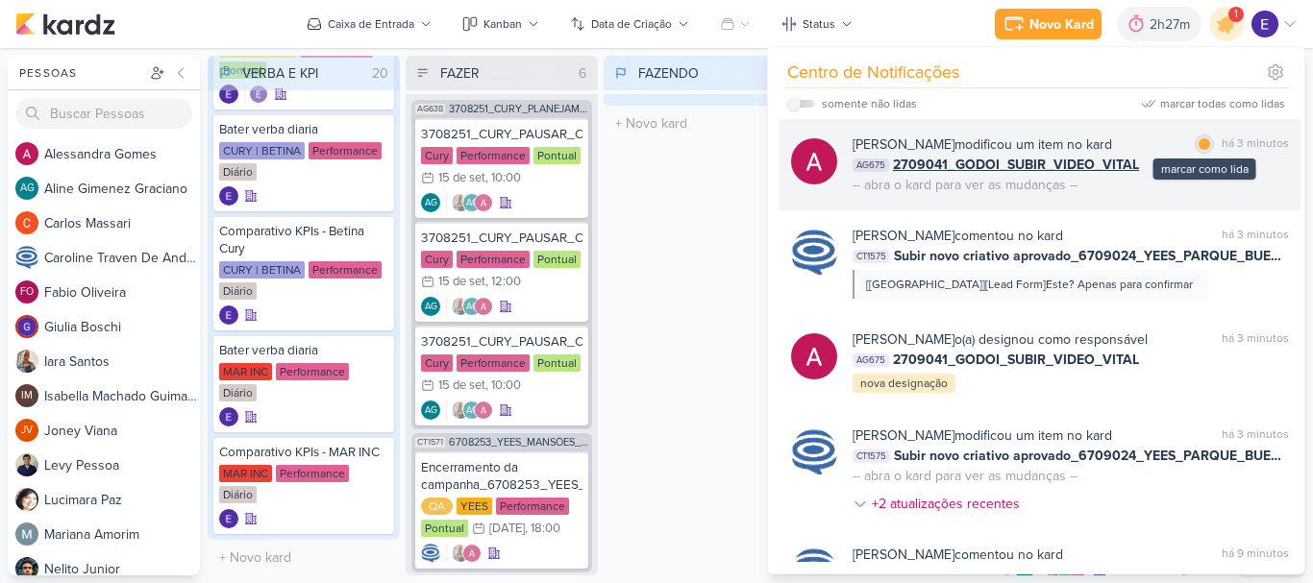
click at [1206, 143] on div "marcar como lida" at bounding box center [1204, 144] width 19 height 19
click at [1207, 143] on div "marcar como não lida" at bounding box center [1204, 144] width 19 height 19
click at [1233, 166] on div "AG675 2709041_GODOI_SUBIR_VIDEO_VITAL" at bounding box center [1071, 165] width 436 height 20
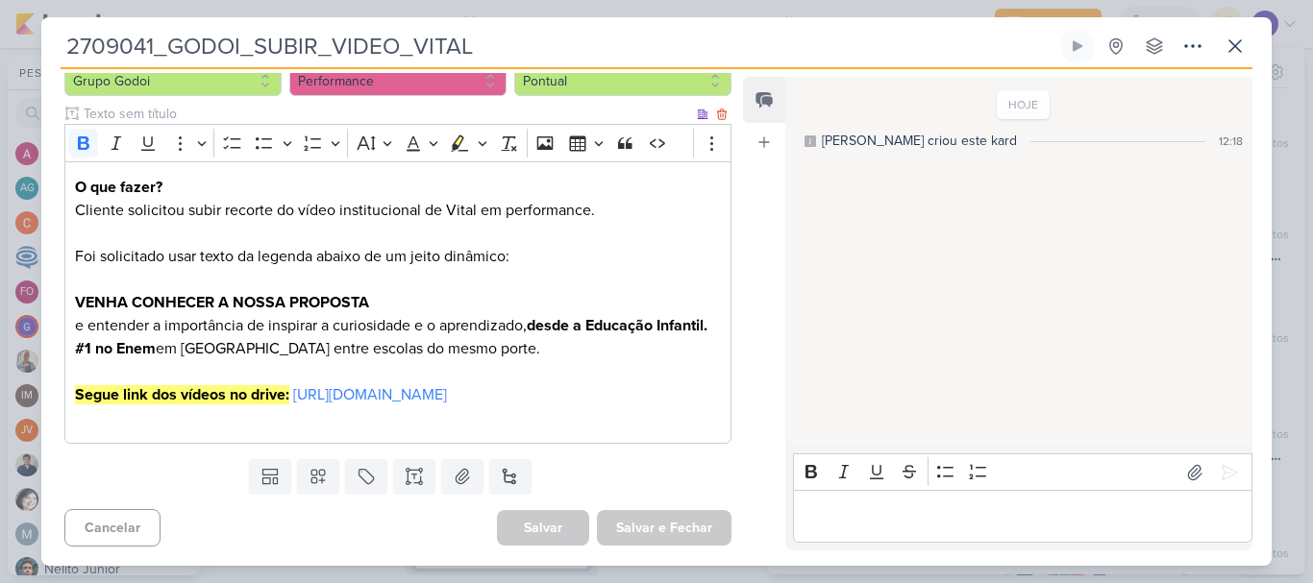
scroll to position [318, 0]
click at [1231, 57] on icon at bounding box center [1235, 46] width 23 height 23
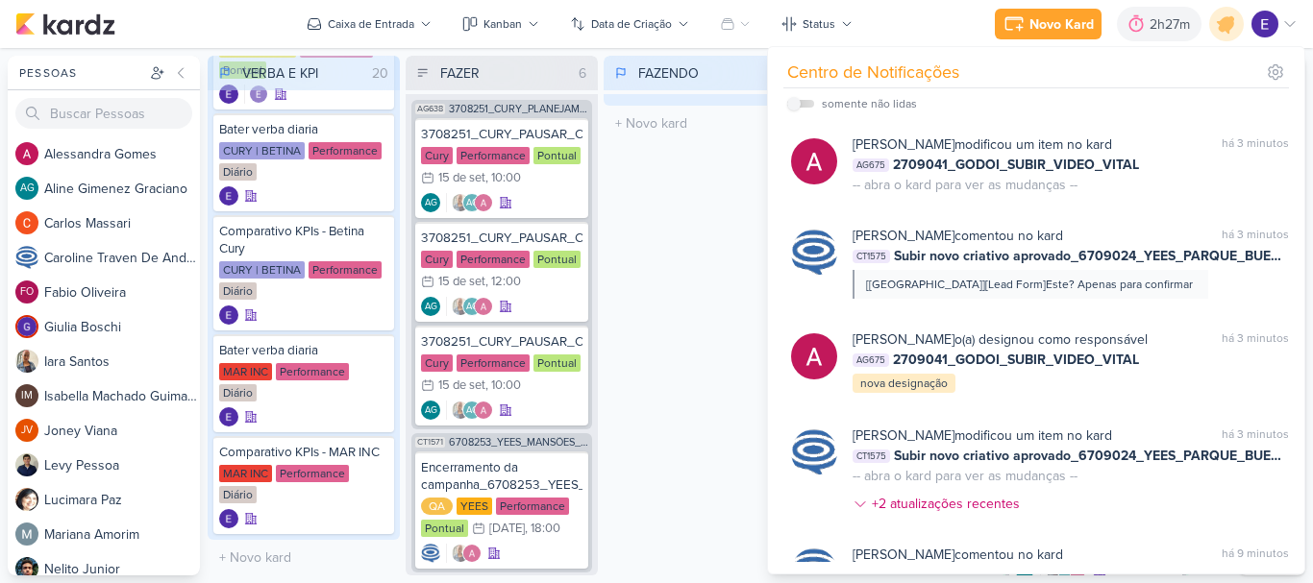
click at [686, 324] on div "FAZENDO 0 Mover Para Esquerda Mover Para Direita [GEOGRAPHIC_DATA] O título do …" at bounding box center [700, 316] width 192 height 520
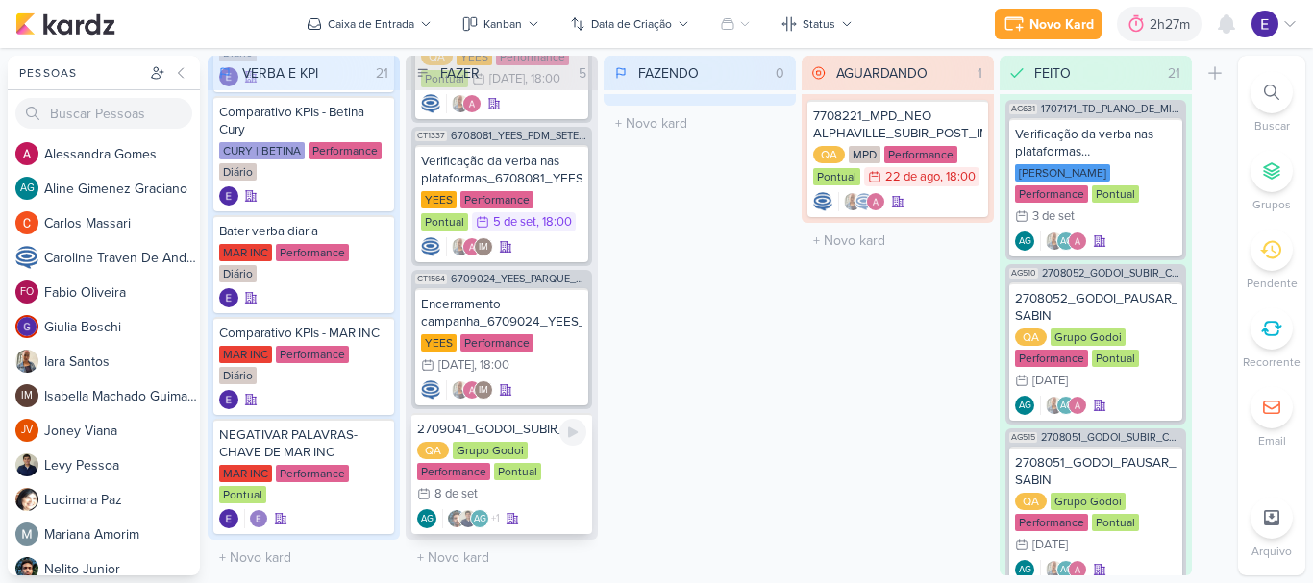
scroll to position [333, 0]
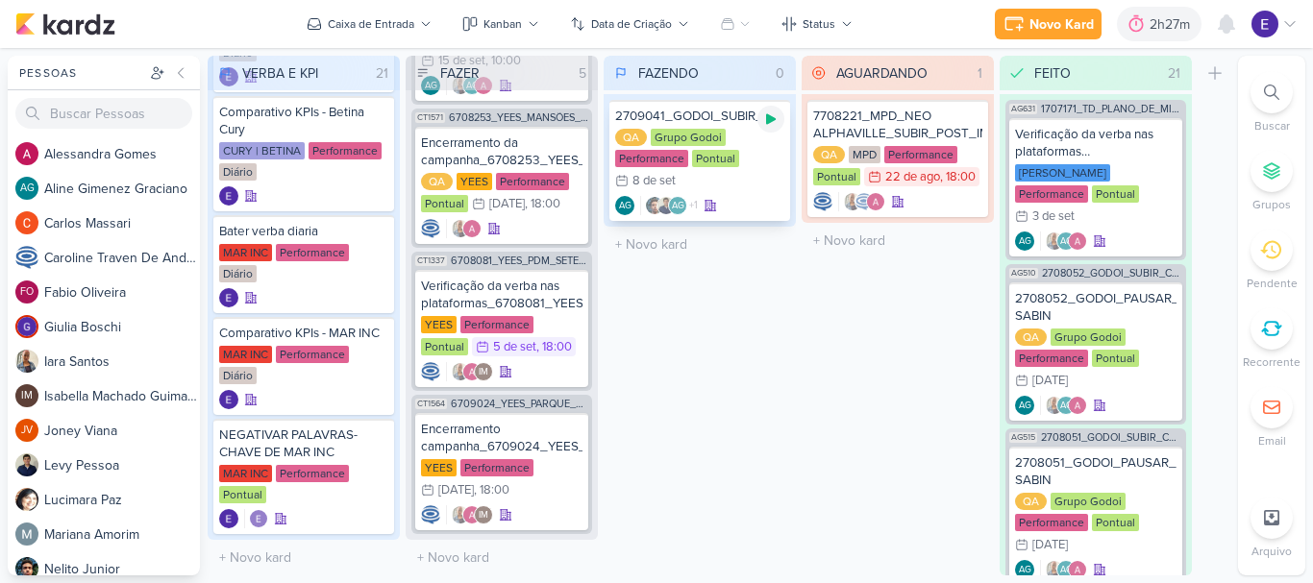
click at [773, 123] on icon at bounding box center [770, 119] width 15 height 15
click at [739, 186] on div "QA Grupo Godoi Performance Pontual 8/9 [DATE]" at bounding box center [699, 160] width 169 height 63
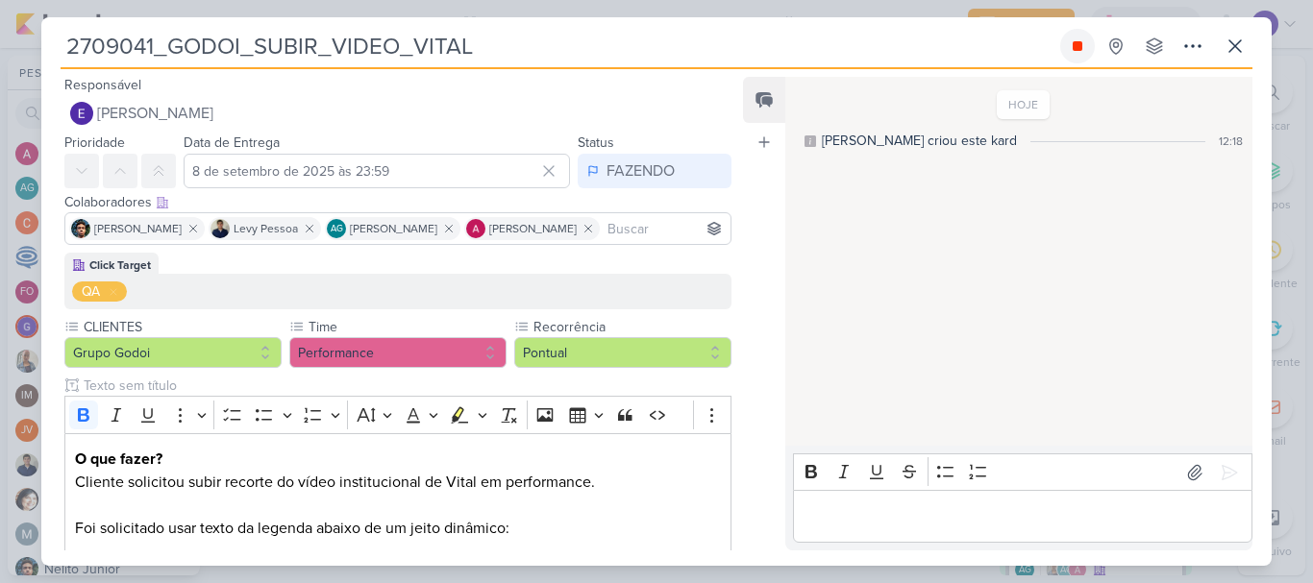
click at [1077, 54] on button at bounding box center [1077, 46] width 35 height 35
click at [1226, 51] on icon at bounding box center [1235, 46] width 23 height 23
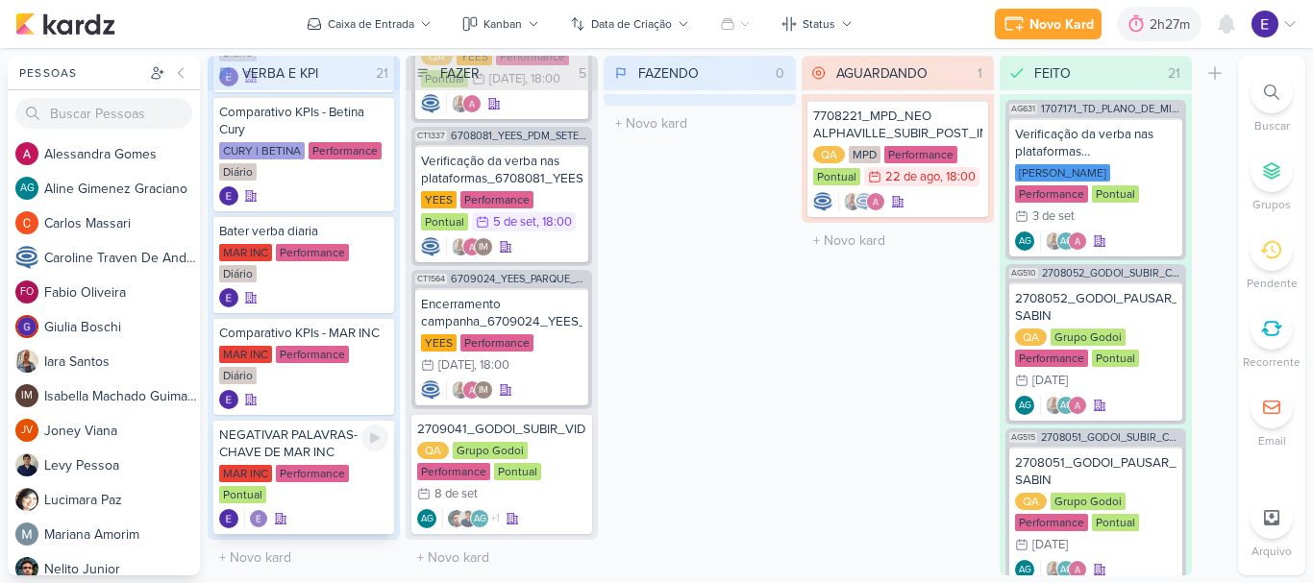
scroll to position [458, 0]
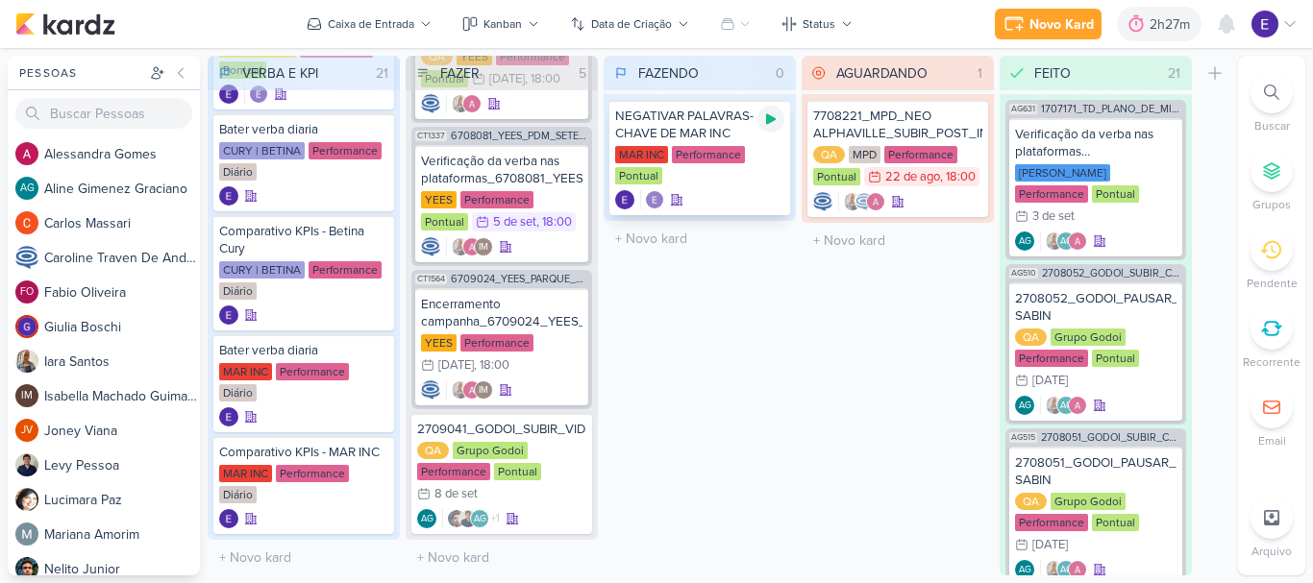
click at [778, 122] on icon at bounding box center [770, 119] width 15 height 15
click at [759, 360] on div "FAZENDO 1 Mover Para Esquerda Mover Para Direita [GEOGRAPHIC_DATA] NEGATIVAR PA…" at bounding box center [700, 316] width 192 height 520
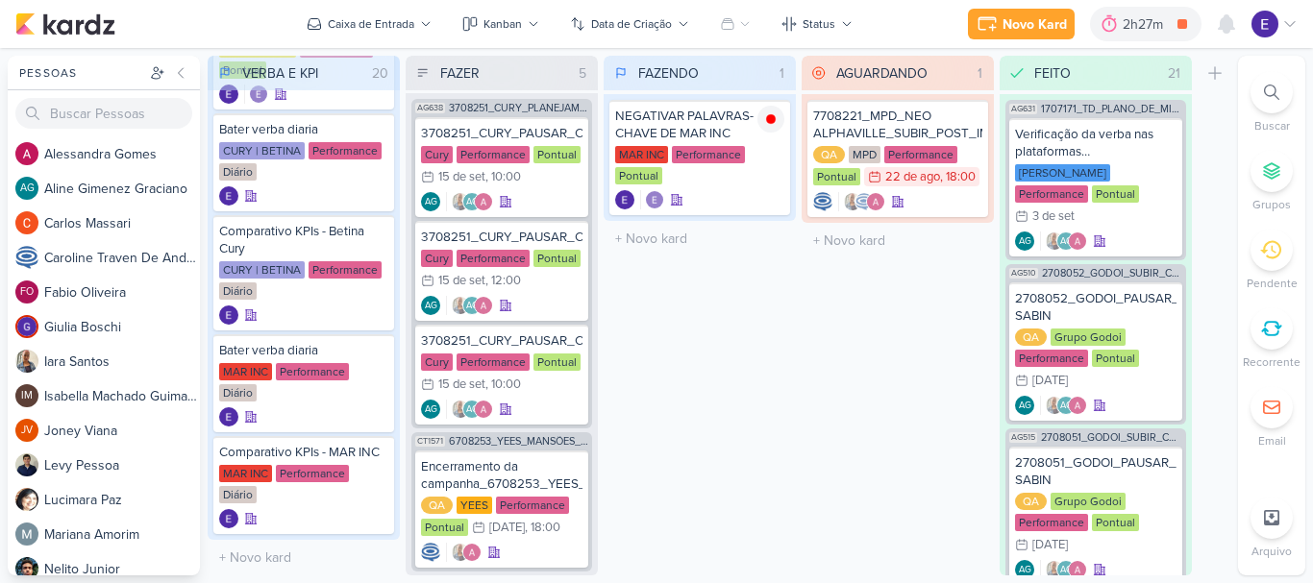
scroll to position [0, 0]
click at [941, 206] on div at bounding box center [897, 201] width 169 height 19
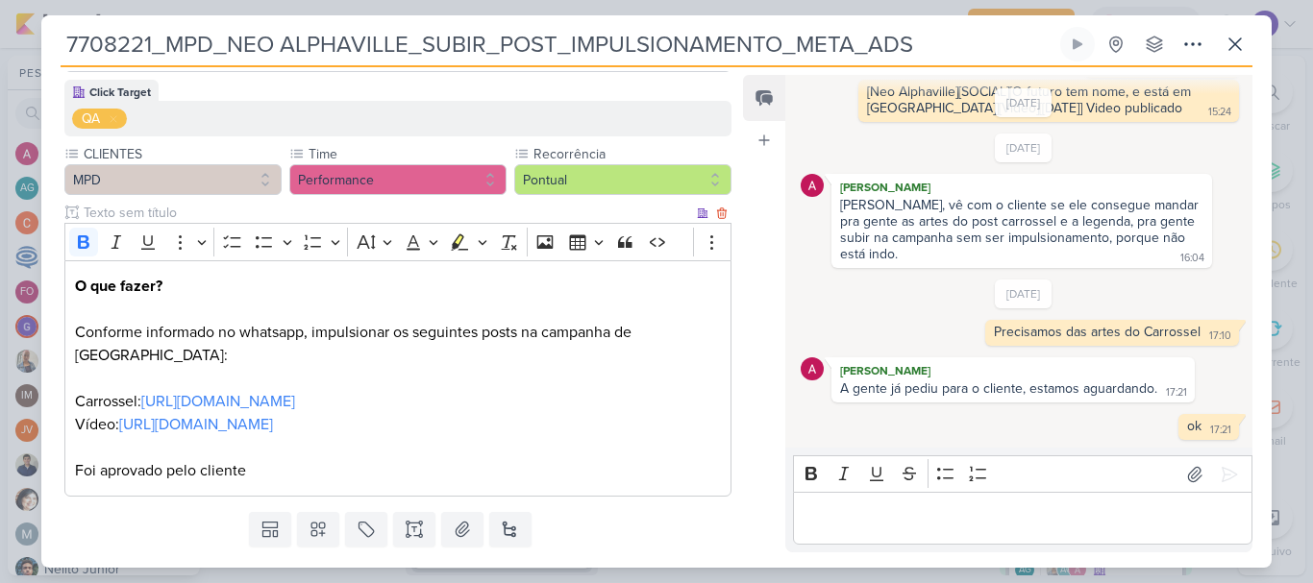
scroll to position [226, 0]
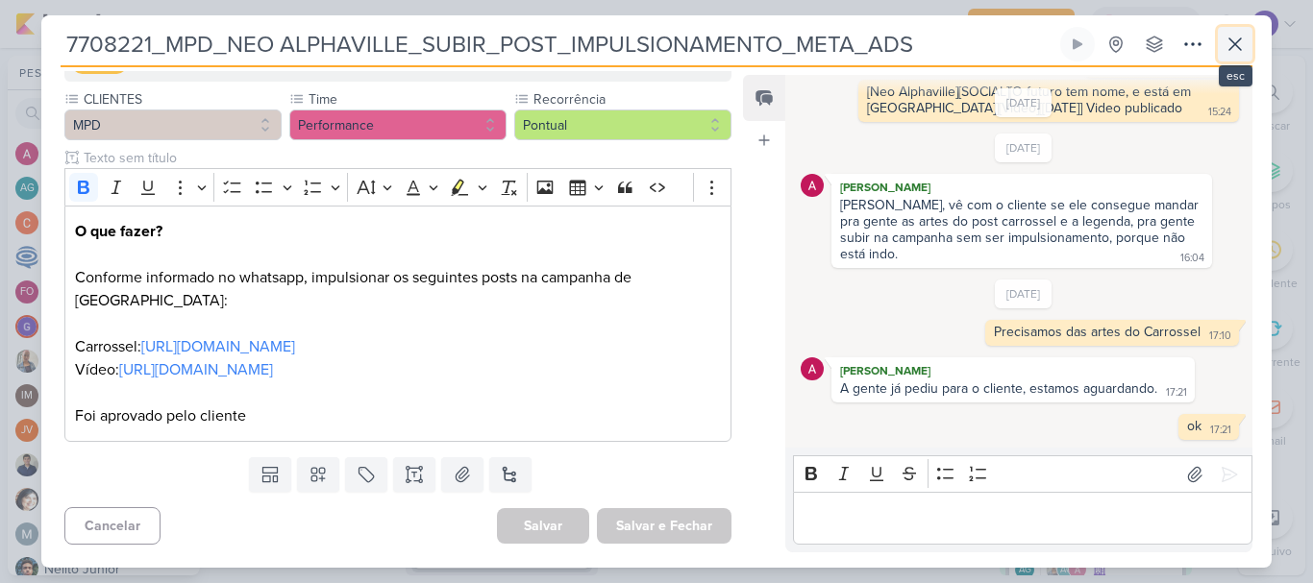
click at [1241, 50] on icon at bounding box center [1235, 44] width 12 height 12
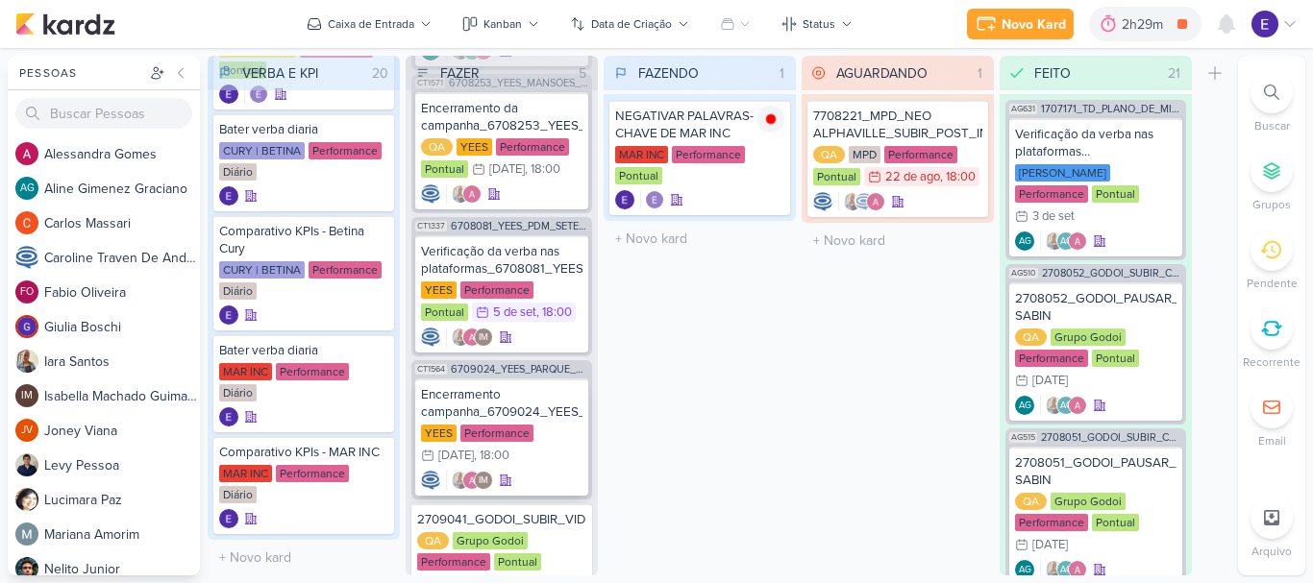
scroll to position [458, 0]
